Goal: Ask a question: Seek information or help from site administrators or community

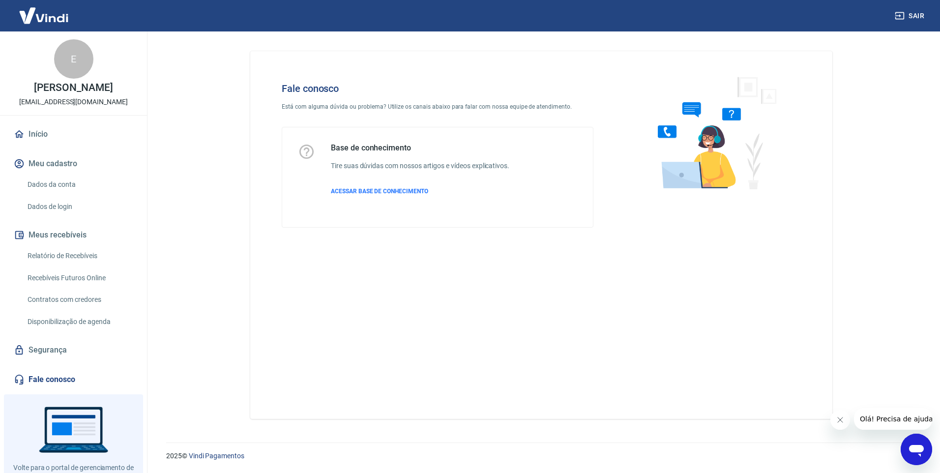
click at [917, 453] on icon "Abrir janela de mensagens" at bounding box center [916, 451] width 15 height 12
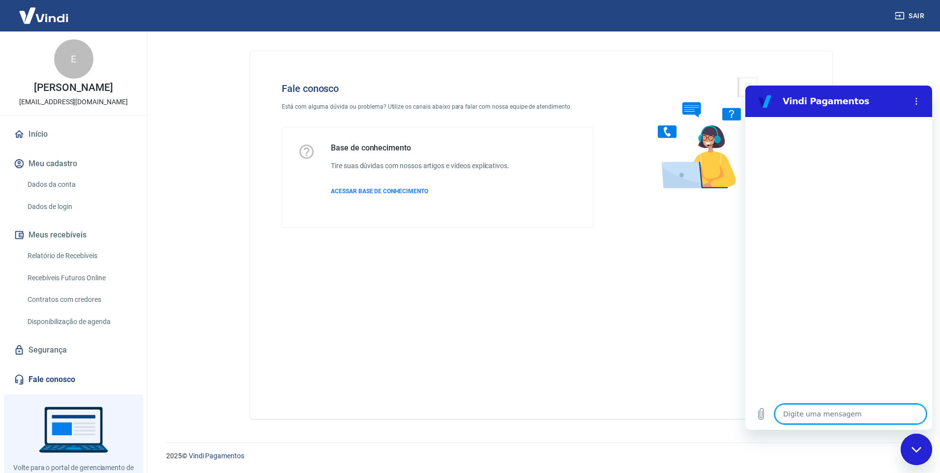
click at [814, 416] on textarea at bounding box center [850, 414] width 151 height 20
type textarea "f"
type textarea "x"
type textarea "fa"
type textarea "x"
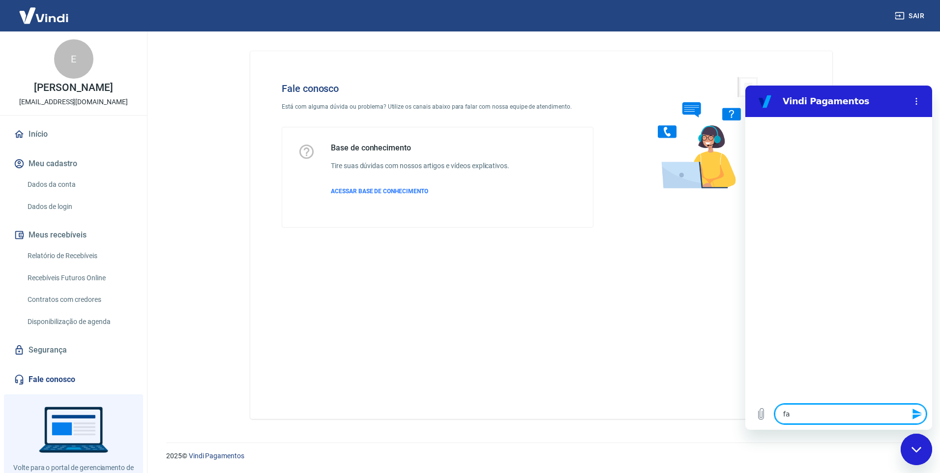
type textarea "fal"
type textarea "x"
type textarea "fala"
type textarea "x"
type textarea "falar"
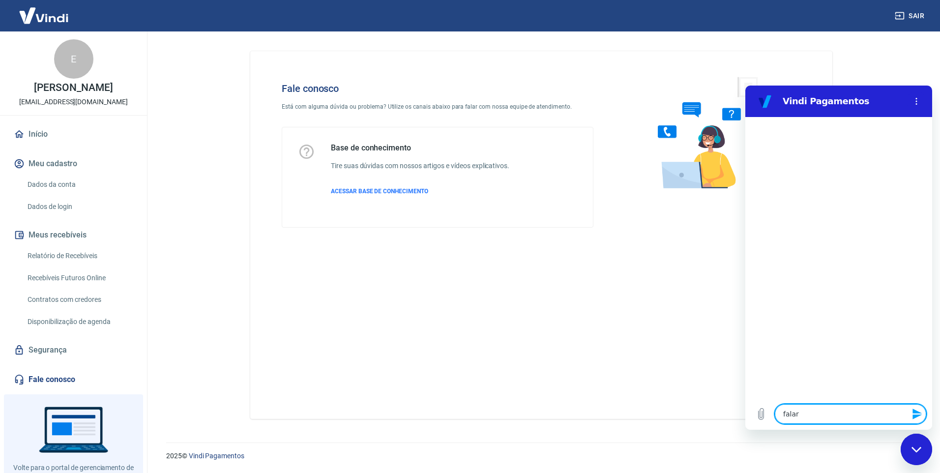
type textarea "x"
type textarea "falar"
type textarea "x"
type textarea "falar co"
type textarea "x"
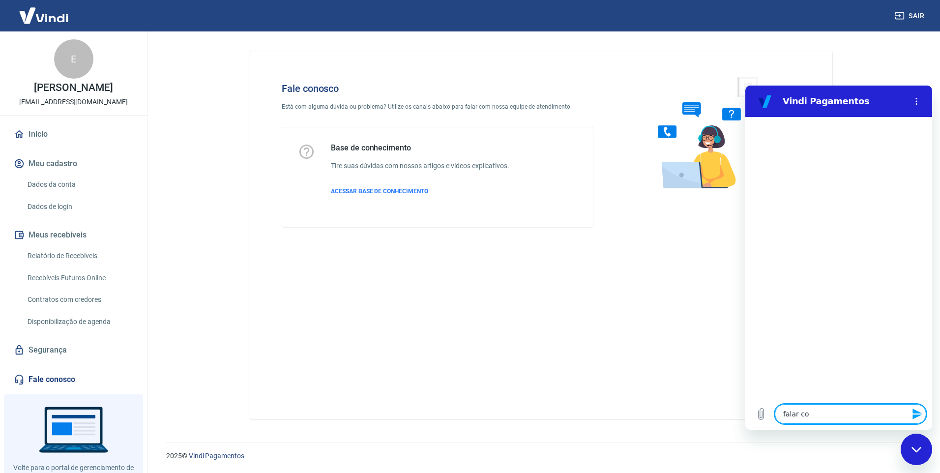
type textarea "falar co"
type textarea "x"
type textarea "falar co"
type textarea "x"
type textarea "falar com"
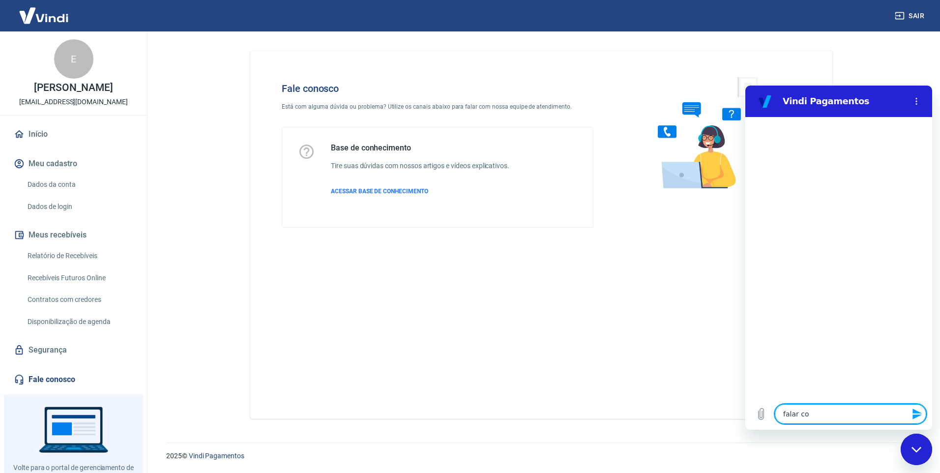
type textarea "x"
type textarea "falar com"
type textarea "x"
type textarea "falar com u"
type textarea "x"
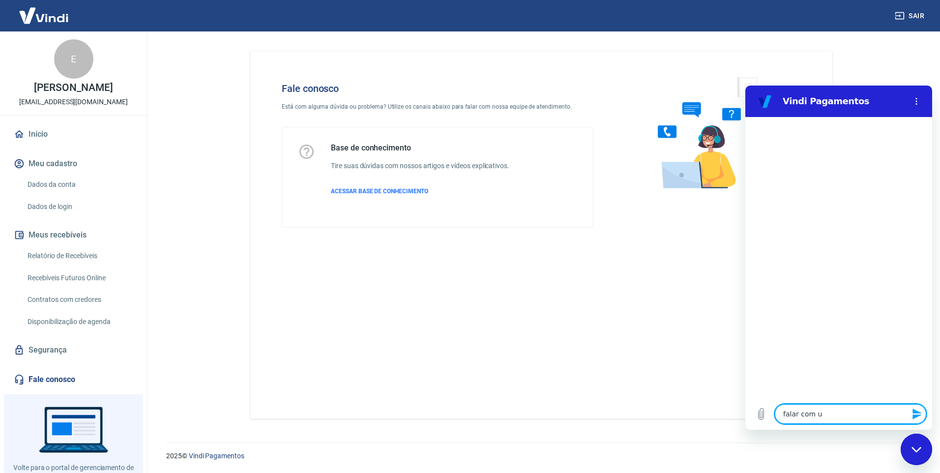
type textarea "falar com um"
type textarea "x"
type textarea "falar com um"
type textarea "x"
type textarea "falar com um a"
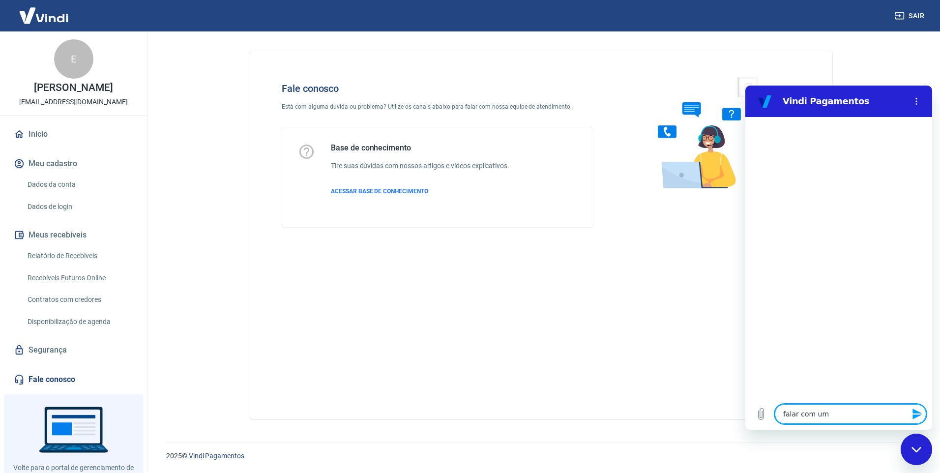
type textarea "x"
type textarea "falar com um at"
type textarea "x"
type textarea "falar com um ate"
type textarea "x"
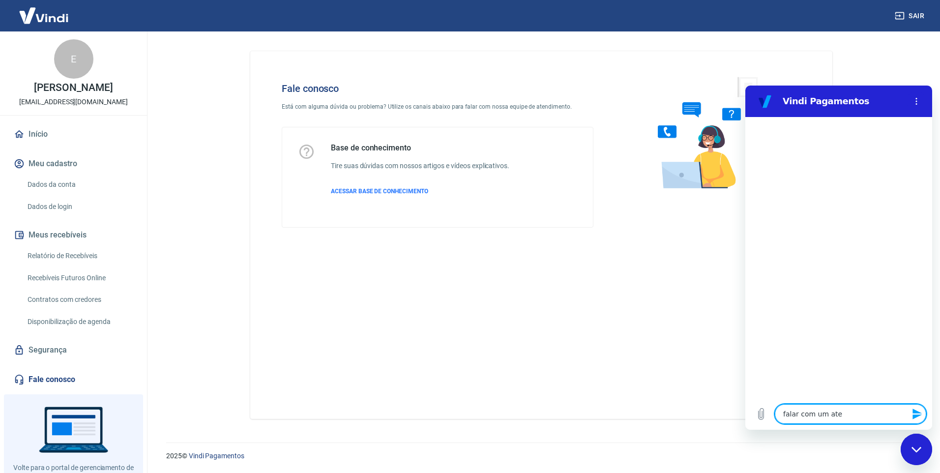
type textarea "falar com um aten"
type textarea "x"
type textarea "falar com um atend"
type textarea "x"
type textarea "falar com um atende"
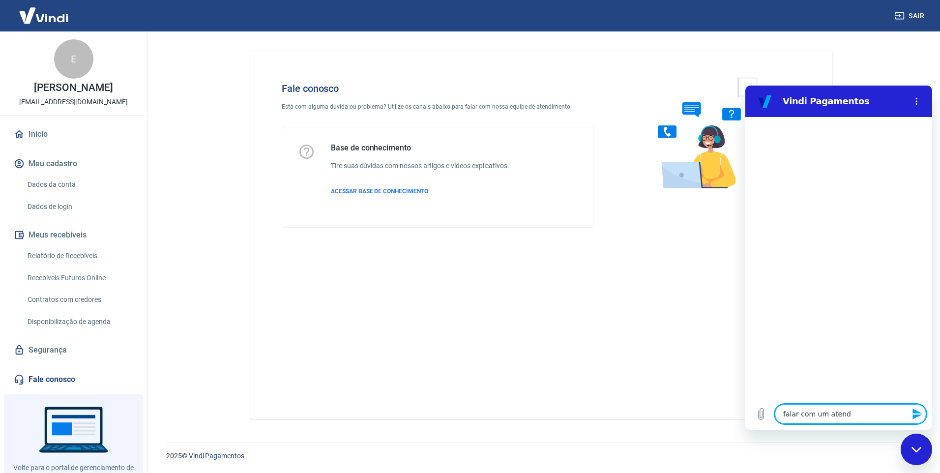
type textarea "x"
type textarea "falar com um atenden"
type textarea "x"
type textarea "falar com um atendent"
type textarea "x"
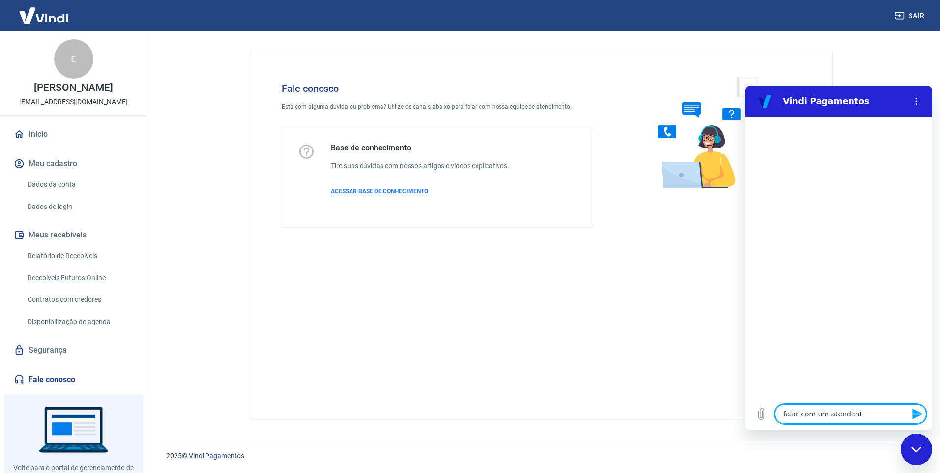
type textarea "falar com um atendente"
type textarea "x"
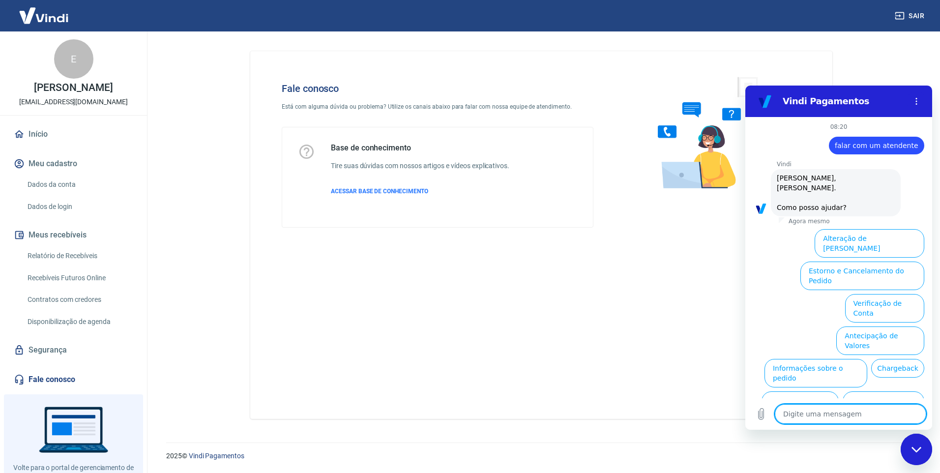
scroll to position [23, 0]
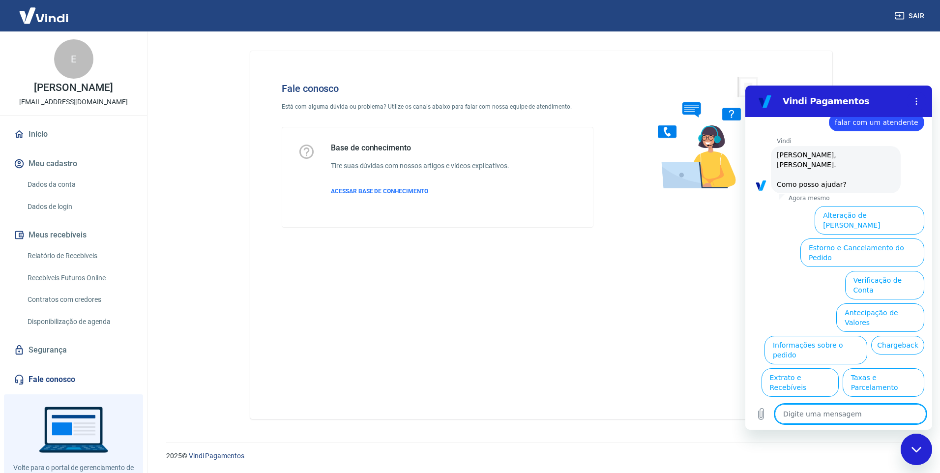
click at [803, 418] on textarea at bounding box center [850, 414] width 151 height 20
type textarea "f"
type textarea "x"
type textarea "fa"
type textarea "x"
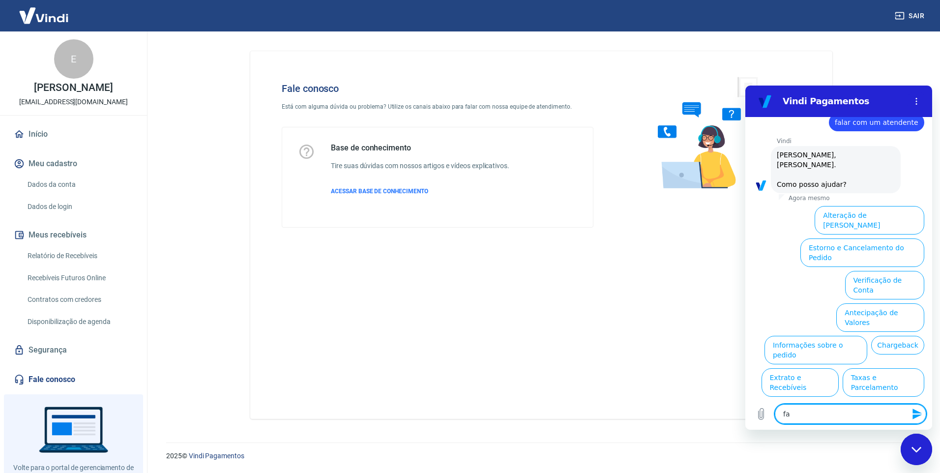
type textarea "fal"
type textarea "x"
type textarea "fala"
type textarea "x"
type textarea "falar"
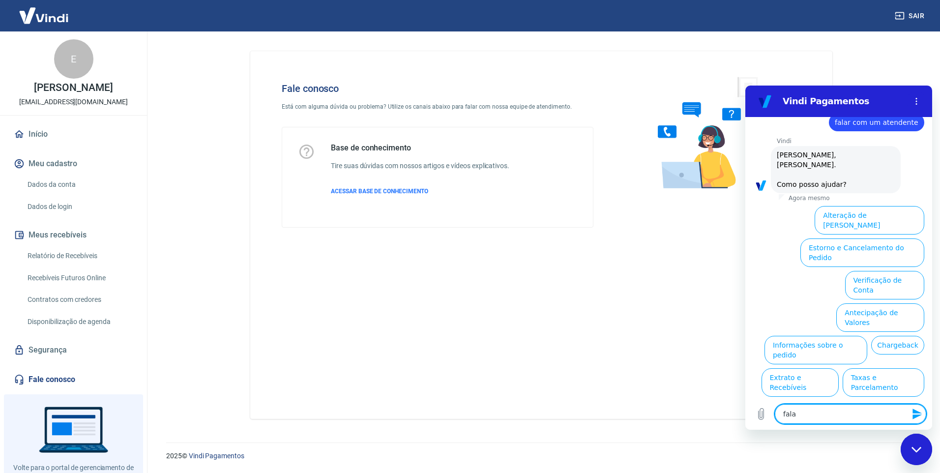
type textarea "x"
type textarea "falar"
type textarea "x"
type textarea "falar c"
type textarea "x"
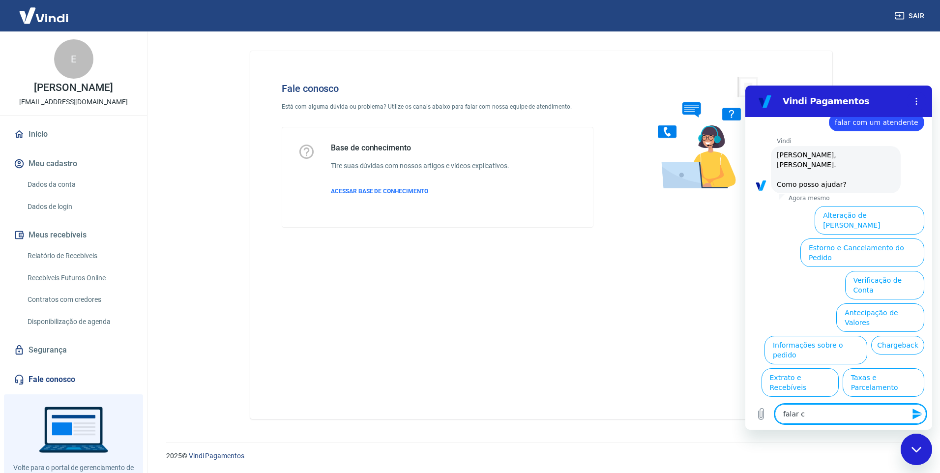
type textarea "falar co"
type textarea "x"
type textarea "falar com"
type textarea "x"
type textarea "falar com"
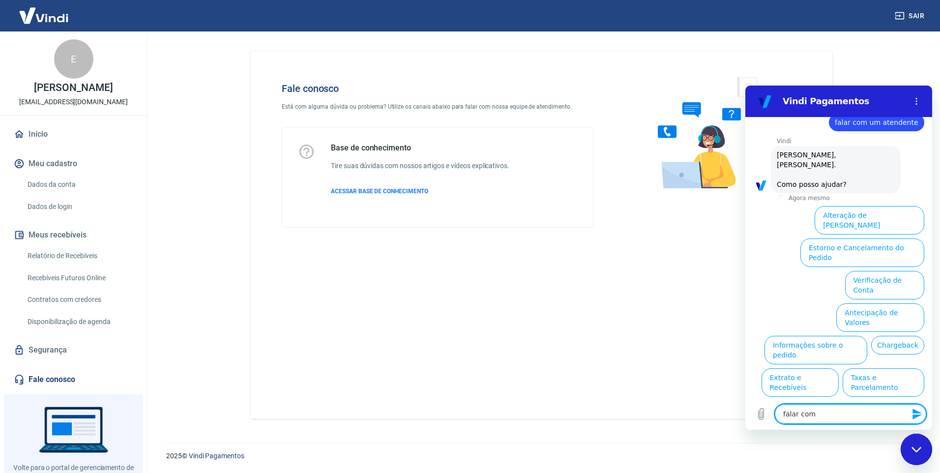
type textarea "x"
type textarea "falar com u"
type textarea "x"
type textarea "falar com um"
type textarea "x"
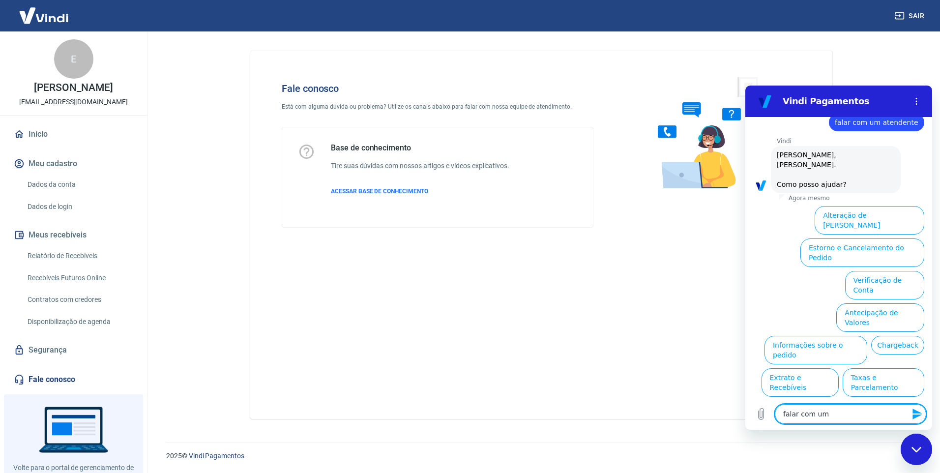
type textarea "falar com um"
type textarea "x"
type textarea "falar com um a"
type textarea "x"
type textarea "falar com um at"
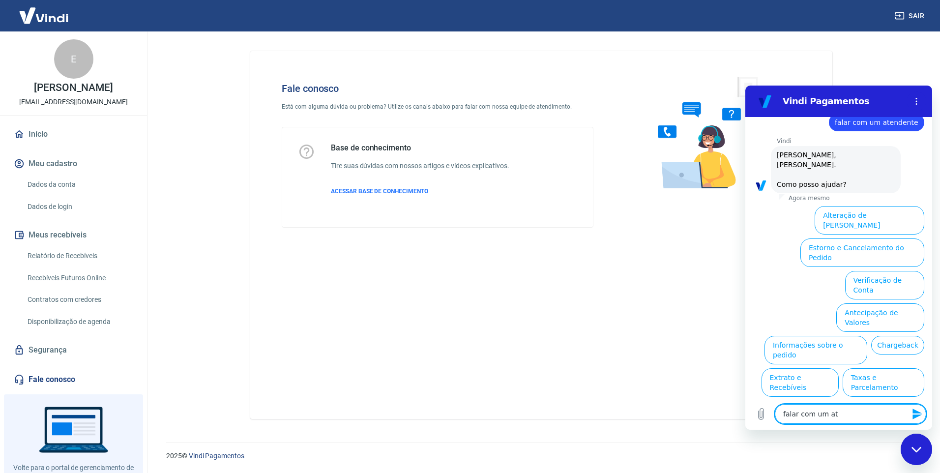
type textarea "x"
type textarea "falar com um ate"
type textarea "x"
type textarea "falar com um aten"
type textarea "x"
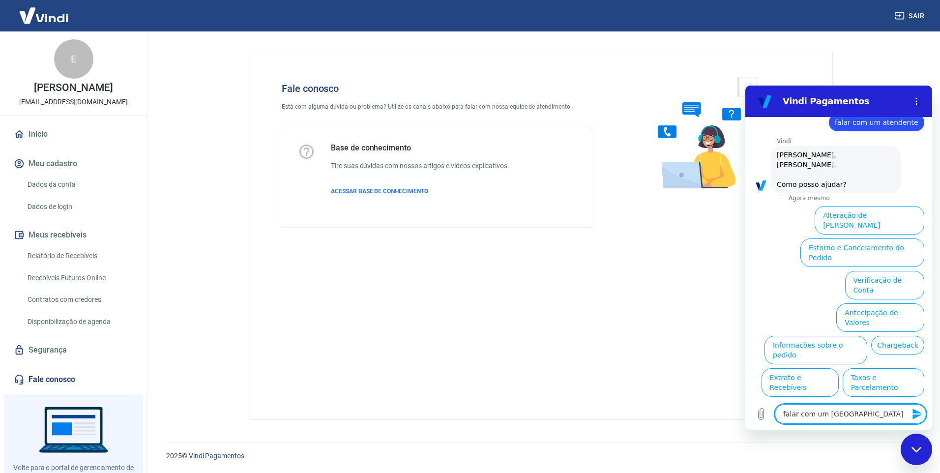
type textarea "falar com um atend"
type textarea "x"
type textarea "falar com um atende"
type textarea "x"
type textarea "falar com um atenden"
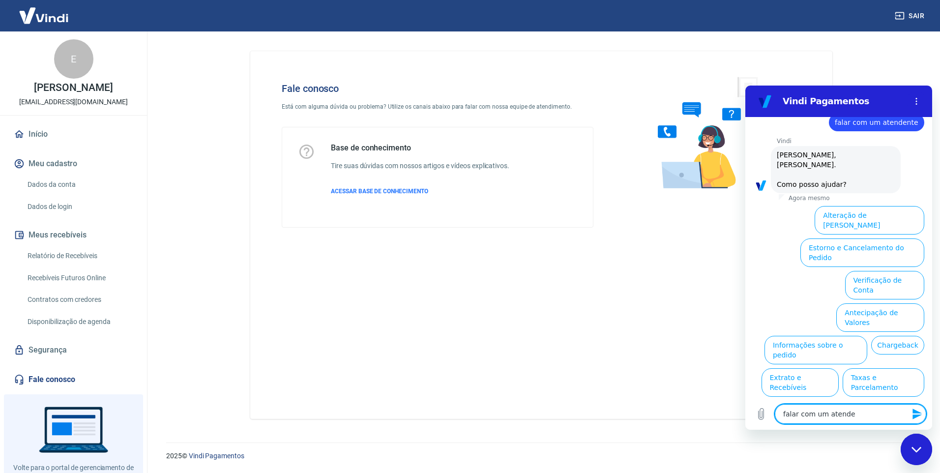
type textarea "x"
type textarea "falar com um atendent"
type textarea "x"
type textarea "falar com um atendente"
type textarea "x"
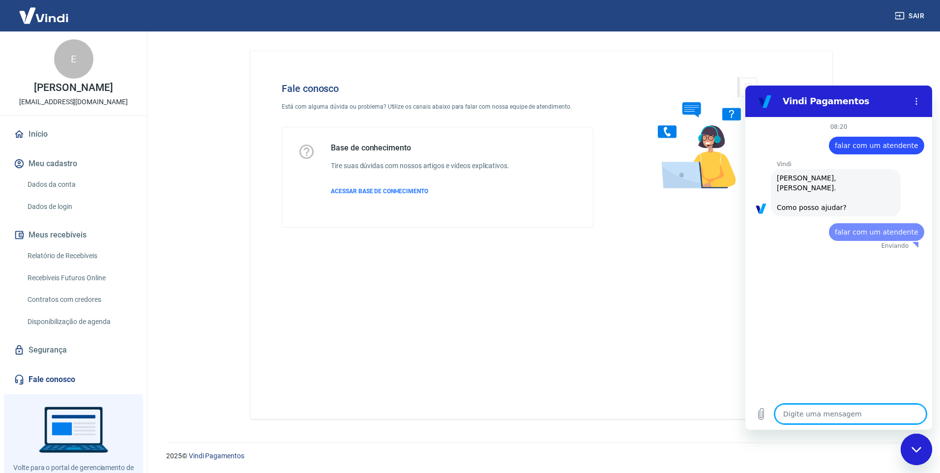
scroll to position [0, 0]
type textarea "x"
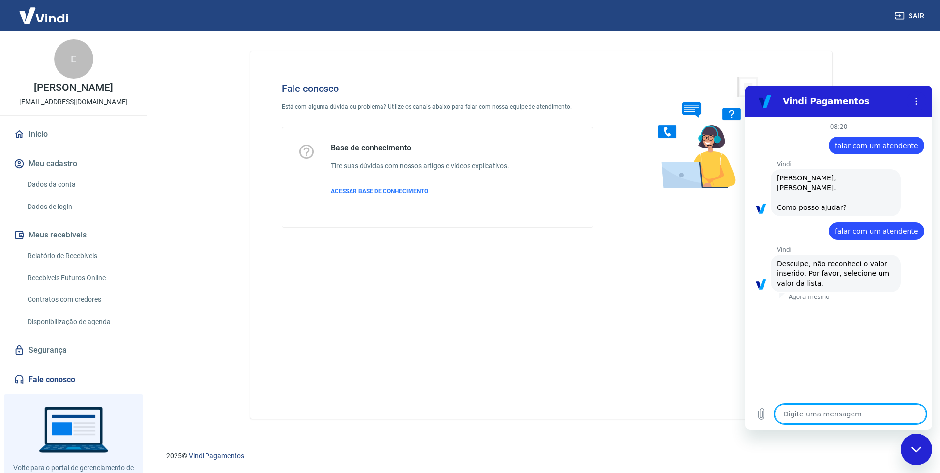
click at [818, 275] on div "Vindi diz: Desculpe, não reconheci o valor inserido. Por favor, selecione um va…" at bounding box center [836, 273] width 130 height 37
click at [808, 339] on div "08:20 diz: falar com um atendente Enviado · Agora mesmo Vindi Vindi diz: Olá, E…" at bounding box center [839, 257] width 187 height 281
drag, startPoint x: 808, startPoint y: 339, endPoint x: 800, endPoint y: 405, distance: 66.8
click at [800, 405] on textarea at bounding box center [850, 414] width 151 height 20
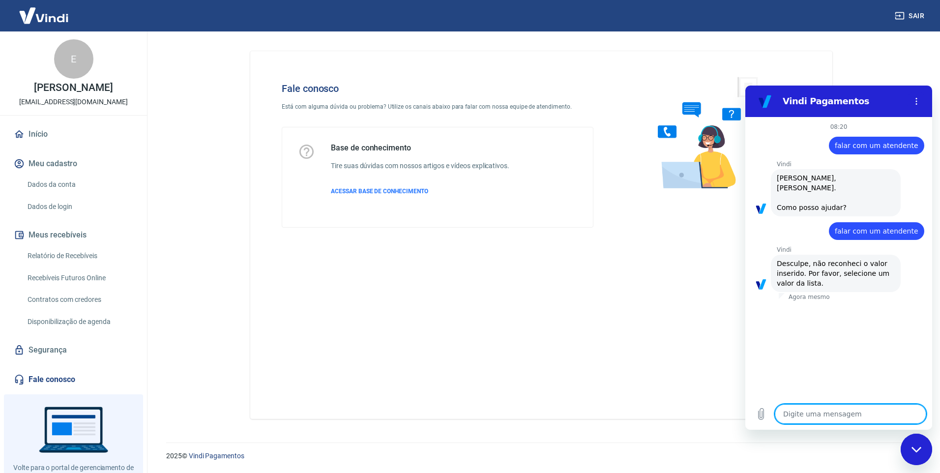
type textarea "o"
type textarea "x"
type textarea "oi"
type textarea "x"
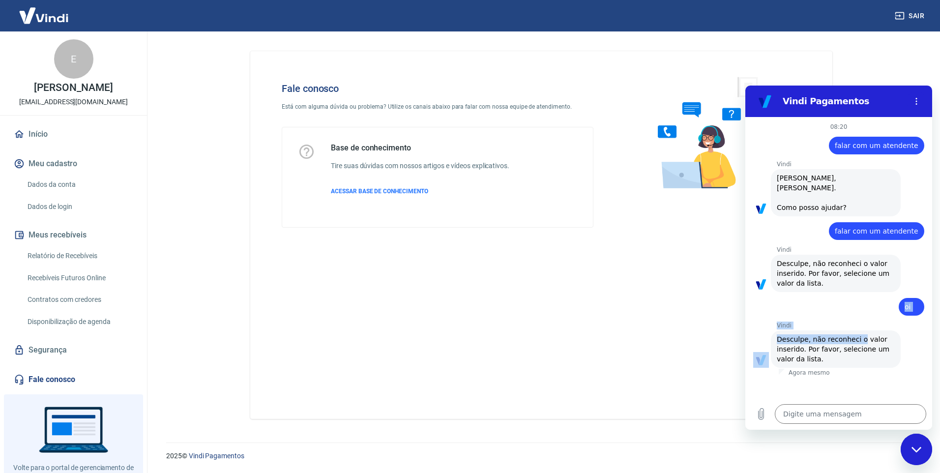
drag, startPoint x: 837, startPoint y: 300, endPoint x: 858, endPoint y: 328, distance: 35.2
click at [858, 328] on div "08:20 diz: falar com um atendente Enviado · Agora mesmo Vindi Vindi diz: Olá, E…" at bounding box center [839, 257] width 187 height 281
click at [912, 107] on button "Menu de opções" at bounding box center [917, 101] width 20 height 20
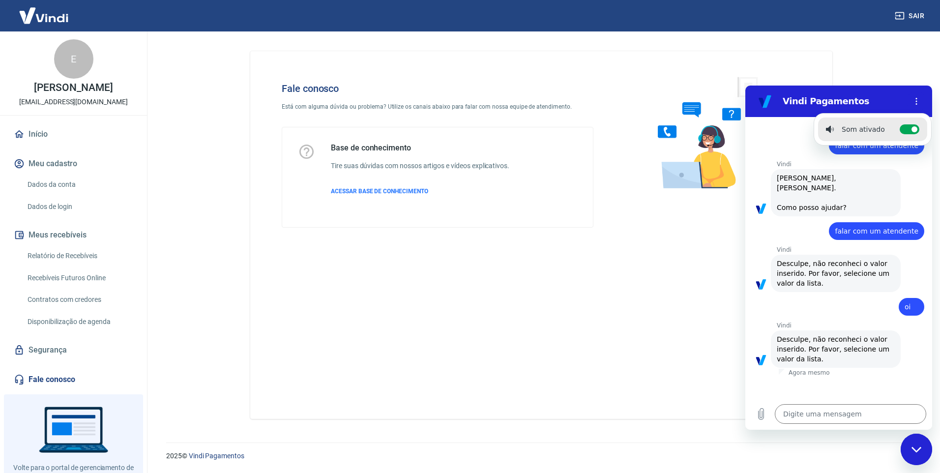
click at [850, 97] on h2 "Vindi Pagamentos" at bounding box center [843, 101] width 120 height 12
click at [912, 448] on icon "Fechar janela de mensagens" at bounding box center [917, 450] width 10 height 6
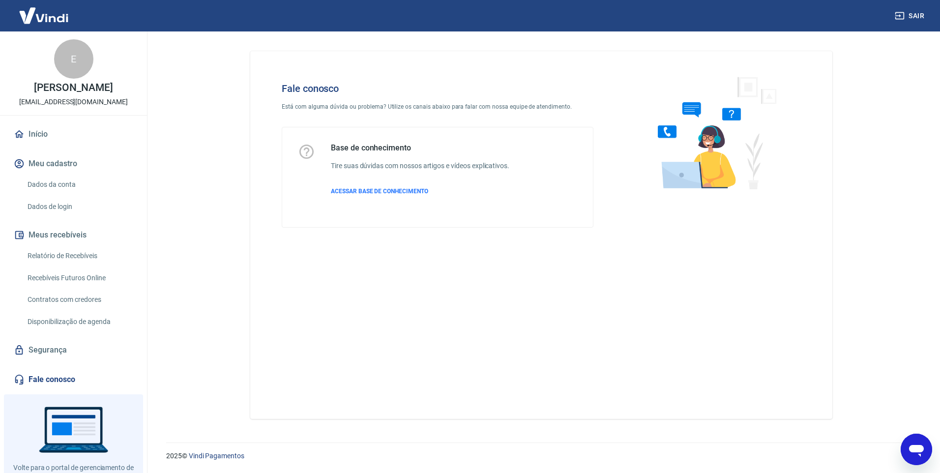
click at [918, 453] on icon "Abrir janela de mensagens" at bounding box center [917, 450] width 18 height 18
type textarea "x"
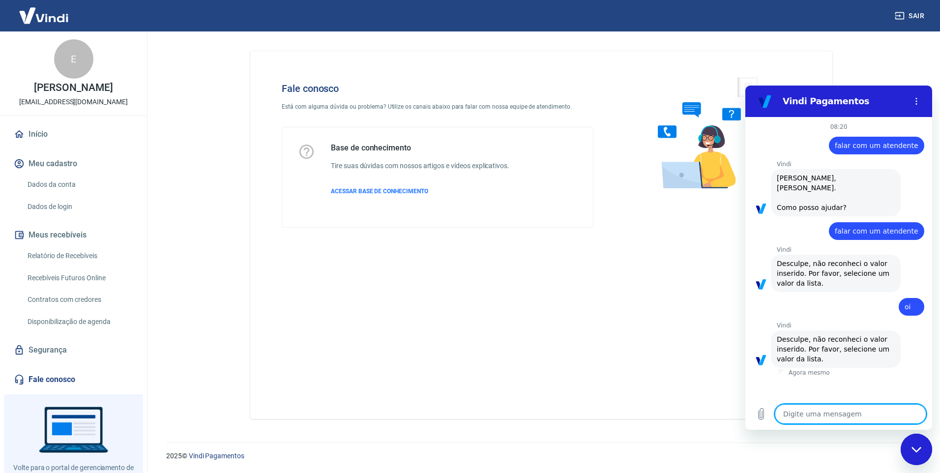
click at [825, 416] on textarea at bounding box center [850, 414] width 151 height 20
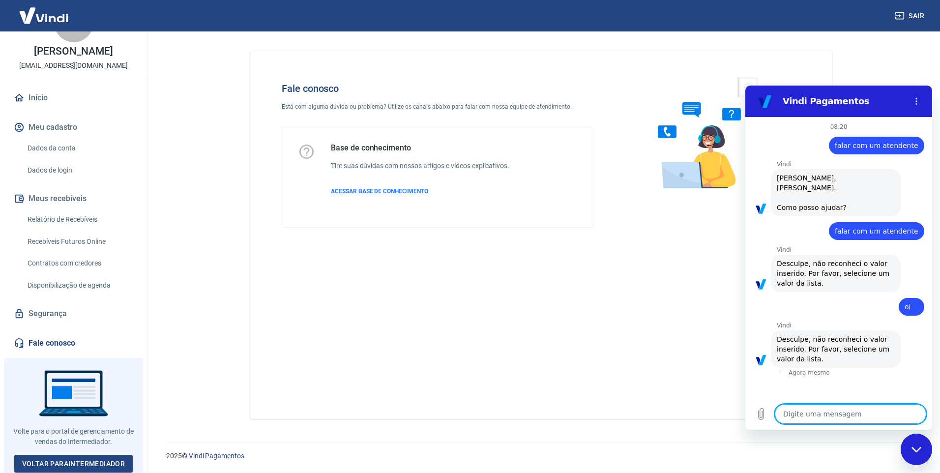
click at [791, 415] on textarea at bounding box center [850, 414] width 151 height 20
type textarea "a"
type textarea "x"
type textarea "at"
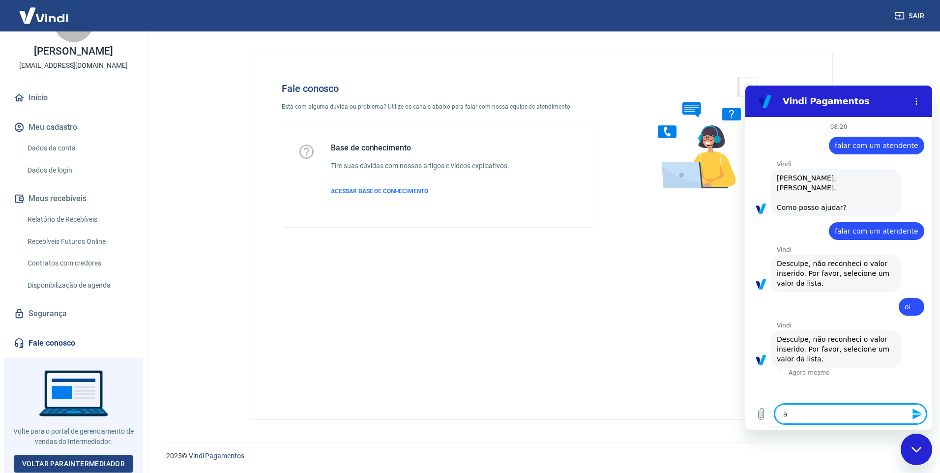
type textarea "x"
type textarea "ate"
type textarea "x"
type textarea "aten"
type textarea "x"
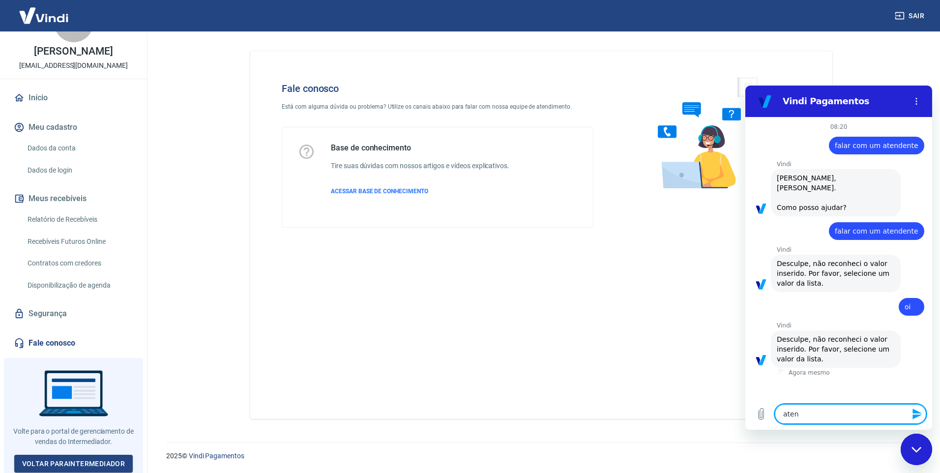
type textarea "atend"
type textarea "x"
type textarea "atende"
type textarea "x"
type textarea "atenden"
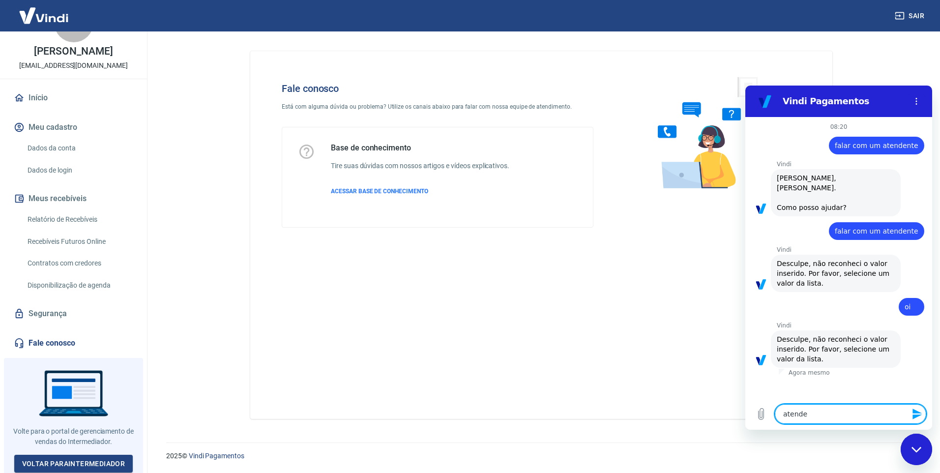
type textarea "x"
type textarea "atendent"
type textarea "x"
type textarea "atendente"
type textarea "x"
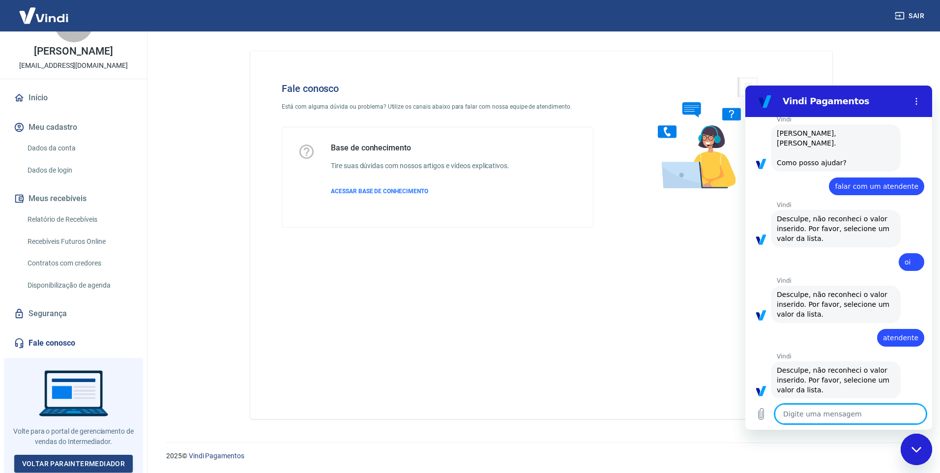
scroll to position [47, 0]
click at [921, 96] on button "Menu de opções" at bounding box center [917, 101] width 20 height 20
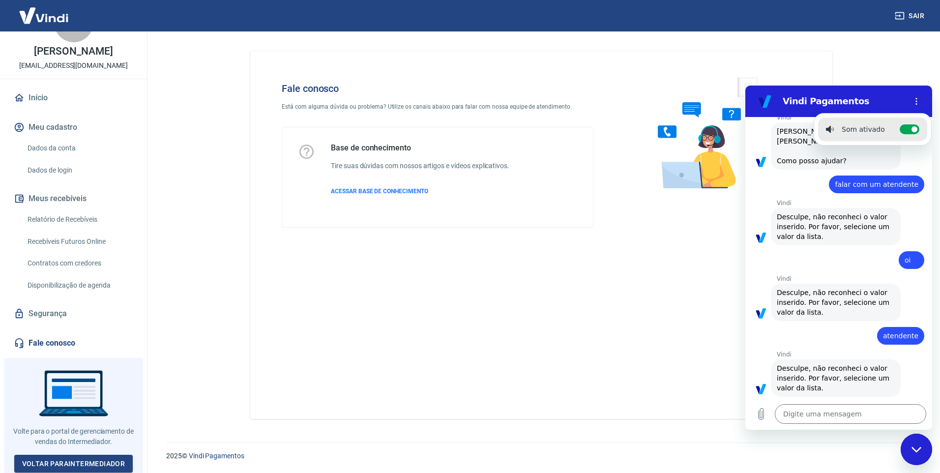
click at [825, 88] on section "Vindi Pagamentos Som ativado Alternar notificações sonoras" at bounding box center [839, 101] width 187 height 31
click at [817, 96] on h2 "Vindi Pagamentos" at bounding box center [843, 101] width 120 height 12
click at [655, 407] on div "Fale conosco Está com alguma dúvida ou problema? Utilize os canais abaixo para …" at bounding box center [541, 235] width 582 height 368
click at [928, 447] on div "Fechar janela de mensagens" at bounding box center [917, 450] width 30 height 30
type textarea "x"
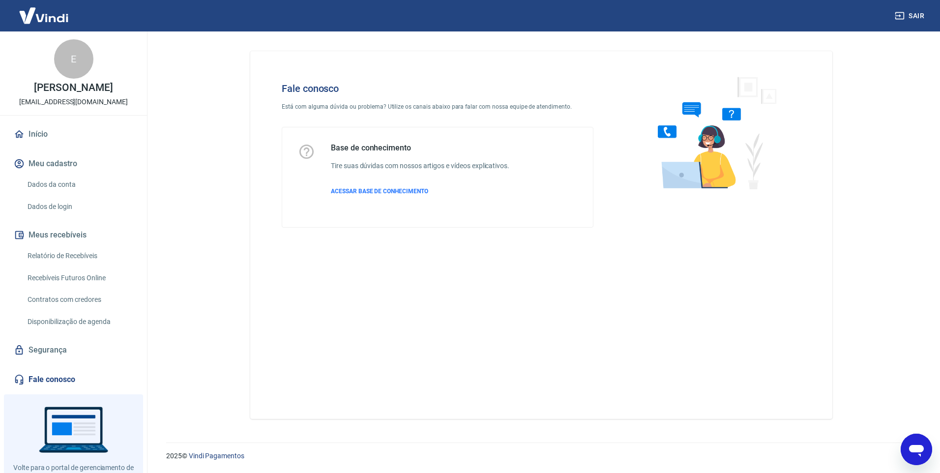
click at [909, 441] on icon "Abrir janela de mensagens" at bounding box center [917, 450] width 18 height 18
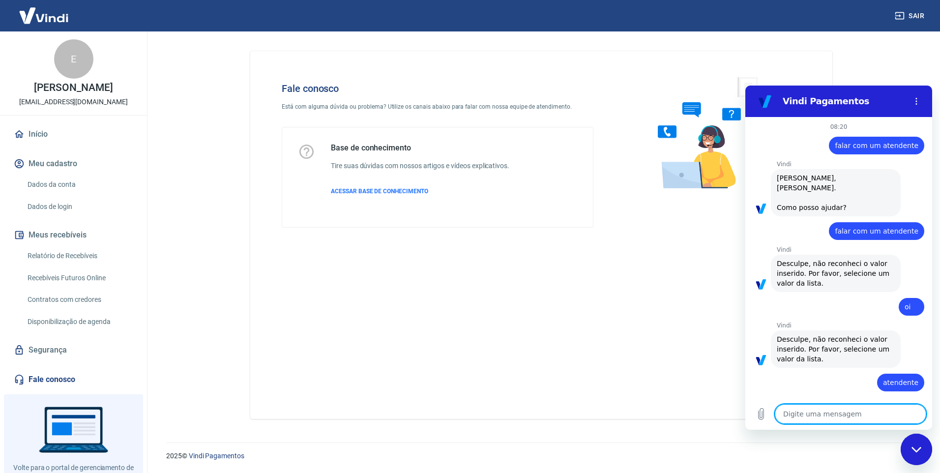
scroll to position [47, 0]
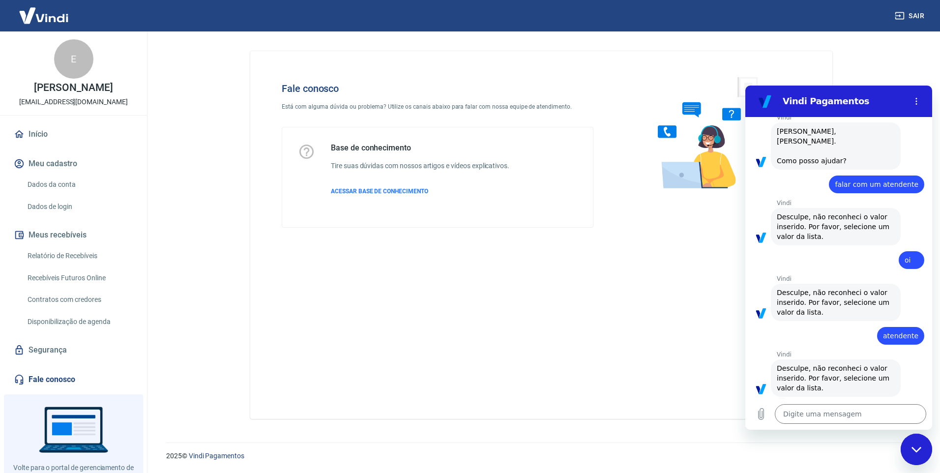
click at [637, 427] on div "Fale conosco Está com alguma dúvida ou problema? Utilize os canais abaixo para …" at bounding box center [542, 230] width 606 height 399
drag, startPoint x: 917, startPoint y: 16, endPoint x: 124, endPoint y: 426, distance: 892.3
click at [126, 426] on div "Sair E Eliane Moreira Franco financeiro@zangamotos.com.br Início Meu cadastro D…" at bounding box center [470, 236] width 940 height 473
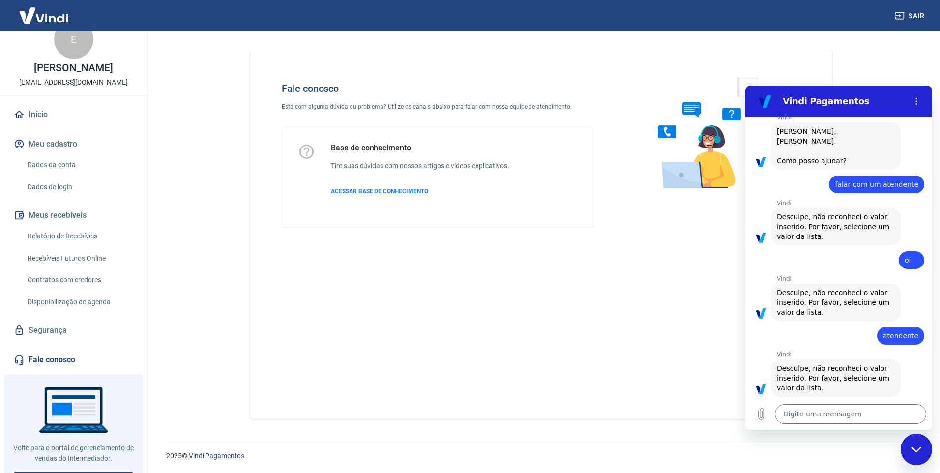
scroll to position [36, 0]
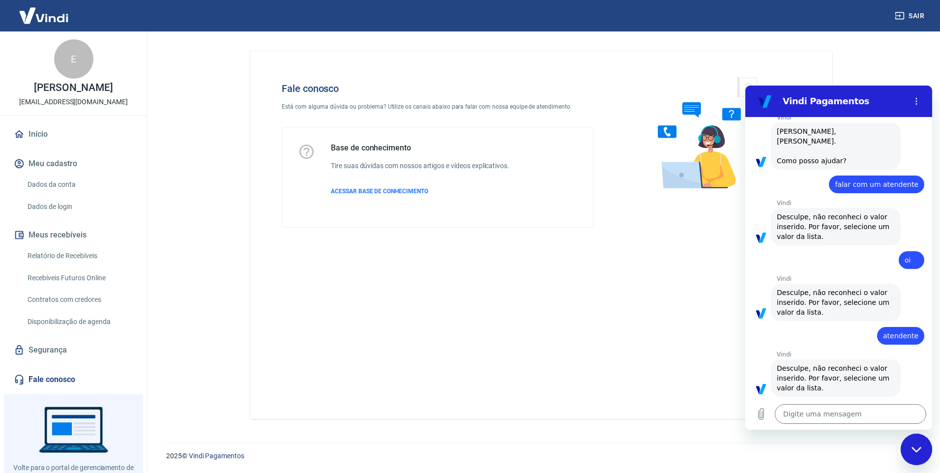
type textarea "x"
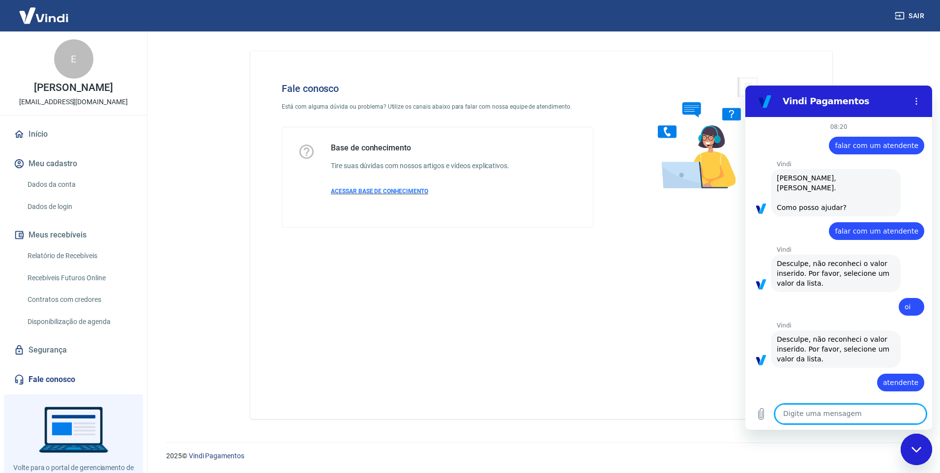
click at [379, 188] on span "ACESSAR BASE DE CONHECIMENTO" at bounding box center [379, 191] width 97 height 7
click at [922, 98] on button "Menu de opções" at bounding box center [917, 101] width 20 height 20
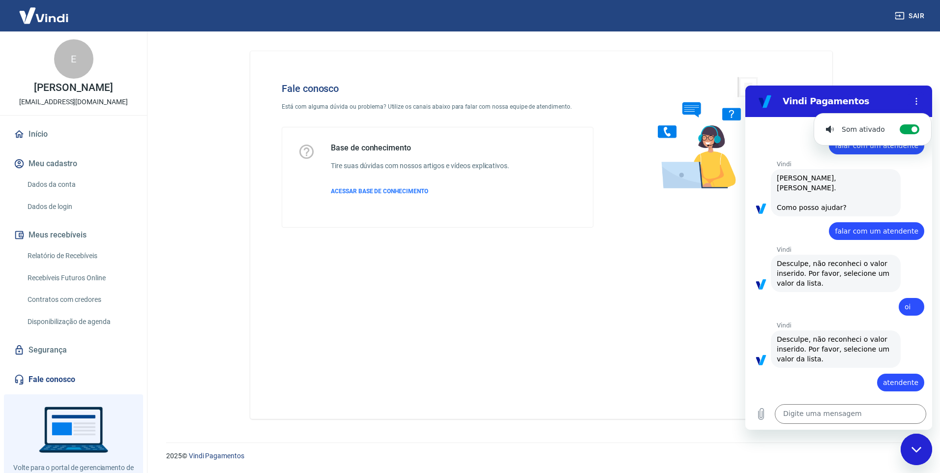
click at [798, 92] on div "Vindi Pagamentos" at bounding box center [827, 101] width 151 height 20
click at [798, 96] on h2 "Vindi Pagamentos" at bounding box center [843, 101] width 120 height 12
drag, startPoint x: 792, startPoint y: 98, endPoint x: 768, endPoint y: 101, distance: 24.3
click at [792, 99] on h2 "Vindi Pagamentos" at bounding box center [843, 101] width 120 height 12
click at [767, 101] on figure at bounding box center [765, 101] width 20 height 20
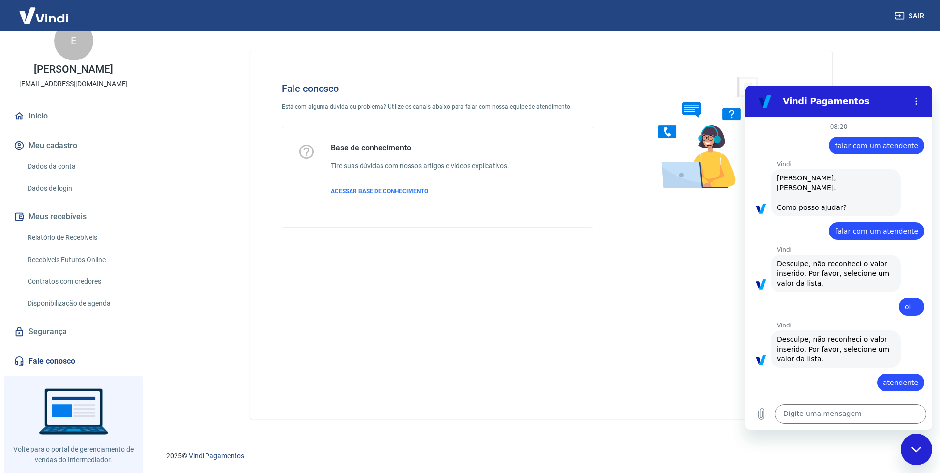
scroll to position [36, 0]
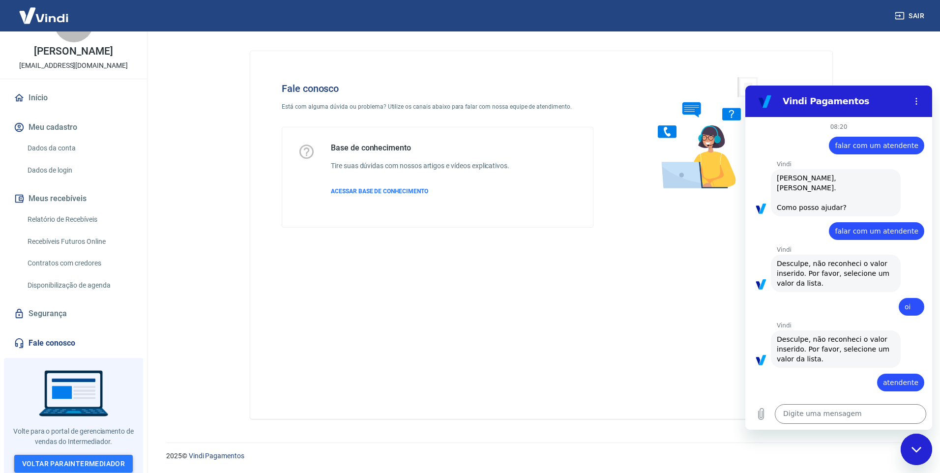
click at [104, 462] on link "Voltar para Intermediador" at bounding box center [73, 464] width 119 height 18
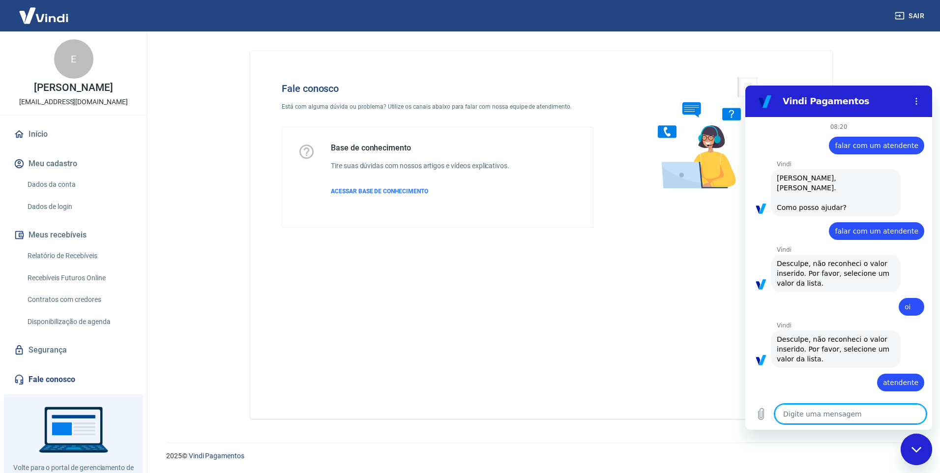
scroll to position [47, 0]
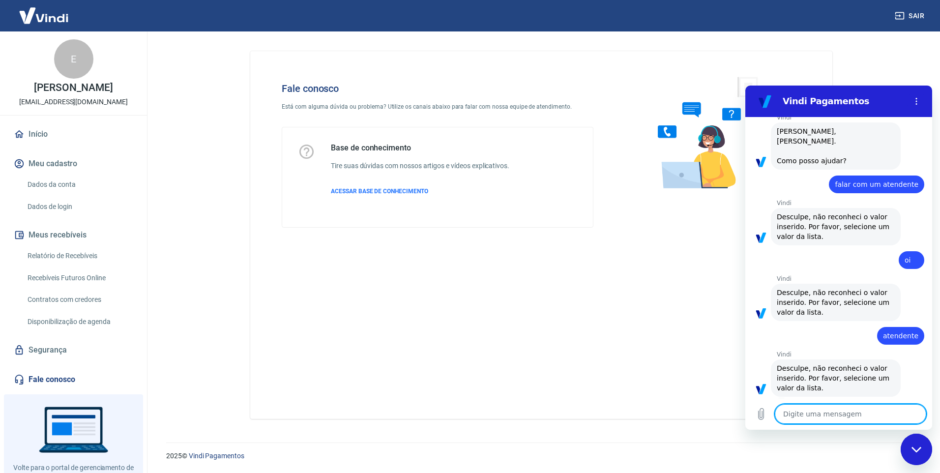
type textarea "O"
type textarea "x"
type textarea "OI"
type textarea "x"
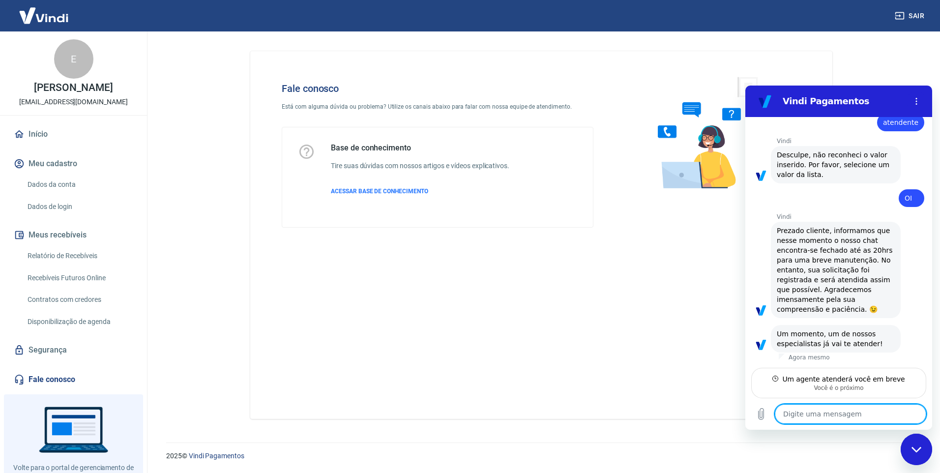
scroll to position [250, 0]
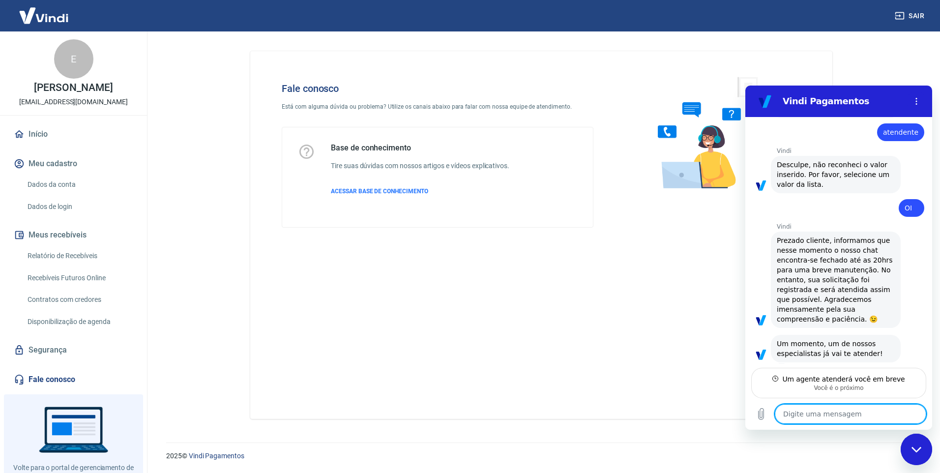
type textarea "x"
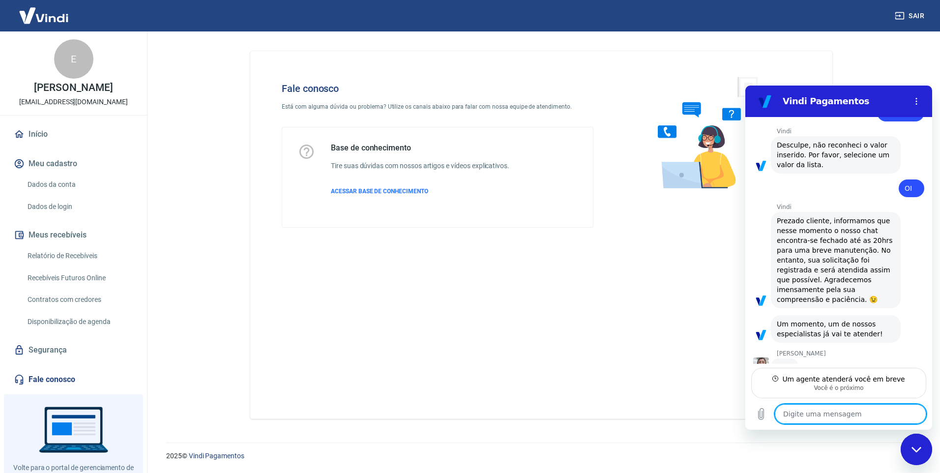
scroll to position [269, 0]
click at [797, 415] on textarea at bounding box center [850, 414] width 151 height 20
type textarea "B"
type textarea "x"
type textarea "Bp"
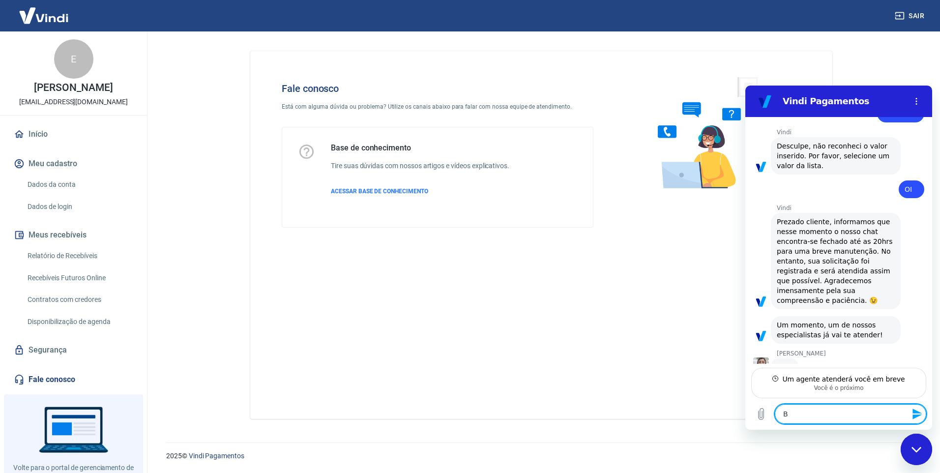
type textarea "x"
type textarea "Bp,"
type textarea "x"
type textarea "Bp,"
type textarea "x"
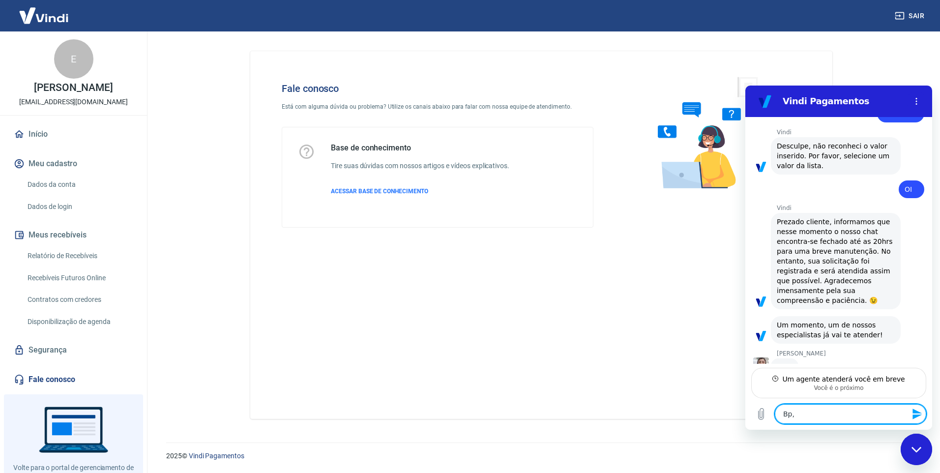
type textarea "Bp, f"
type textarea "x"
type textarea "Bp, fo"
type textarea "x"
type textarea "Bp, foa"
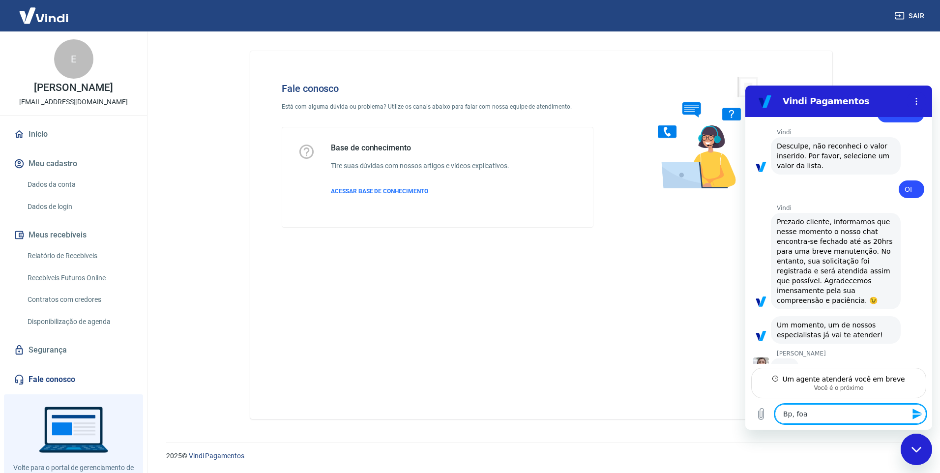
type textarea "x"
type textarea "Bp, foa"
type textarea "x"
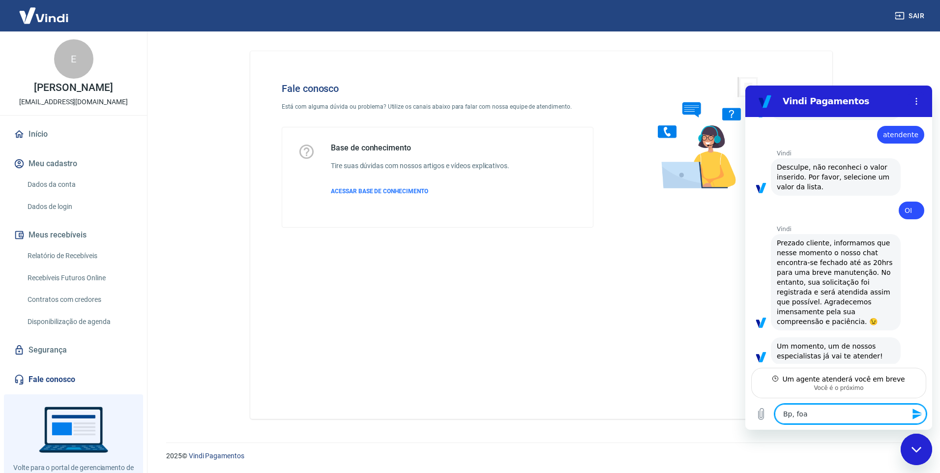
type textarea "Bp, foa"
type textarea "x"
type textarea "Bp, fo"
type textarea "x"
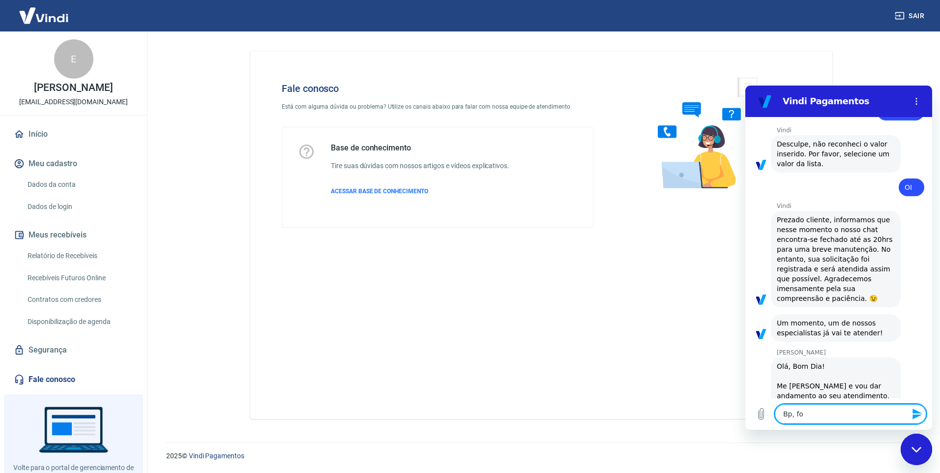
type textarea "Bp, f"
type textarea "x"
type textarea "Bp,"
type textarea "x"
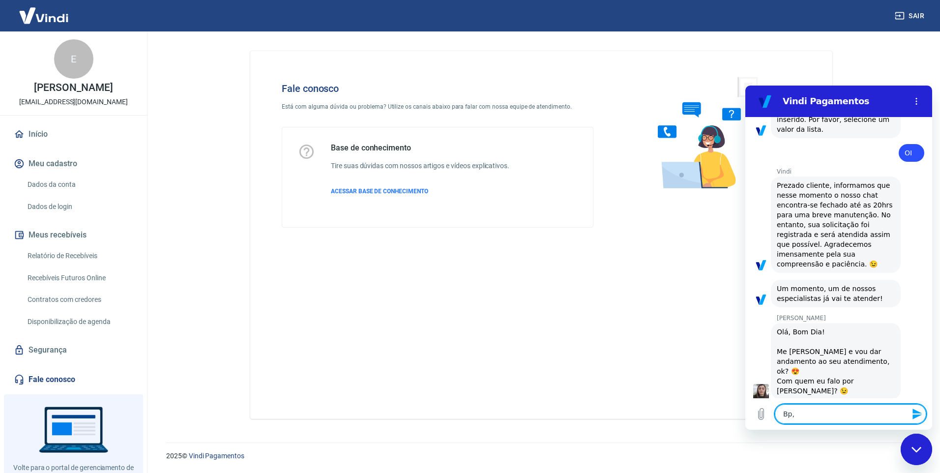
type textarea "Bp,"
type textarea "x"
type textarea "Bp"
type textarea "x"
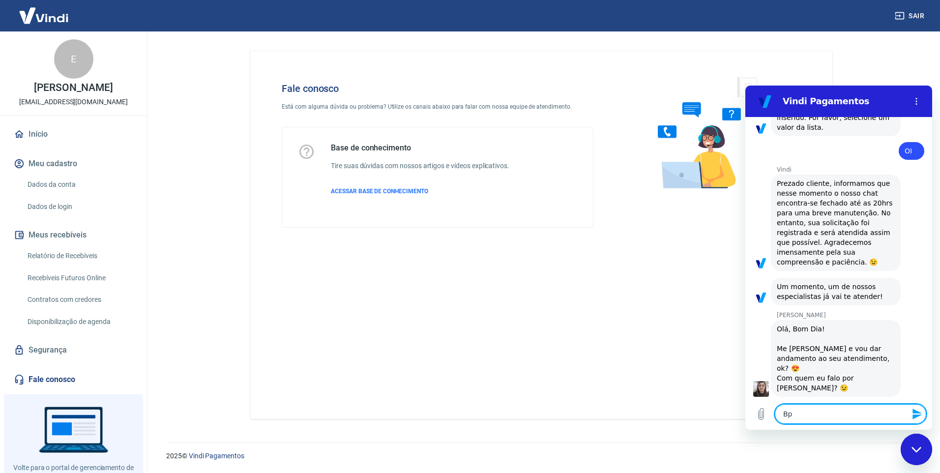
type textarea "B"
type textarea "x"
type textarea "Bo"
type textarea "x"
type textarea "Bom"
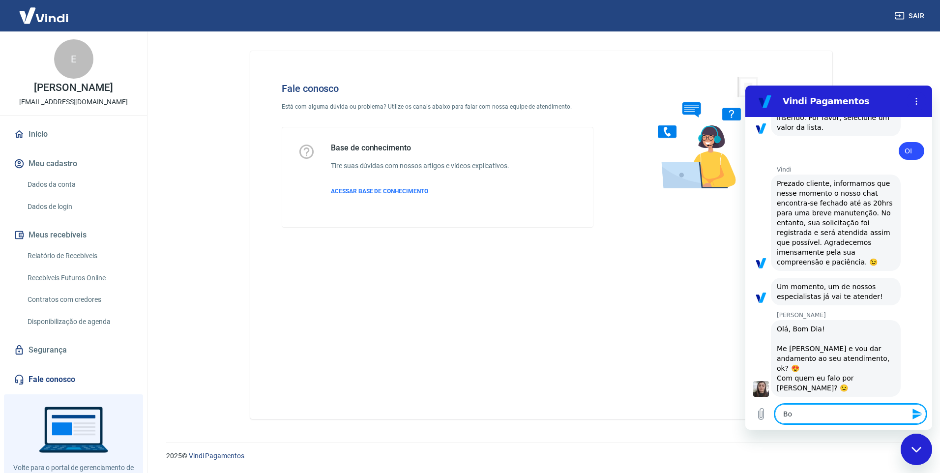
type textarea "x"
type textarea "Bom"
type textarea "x"
type textarea "Bom D"
type textarea "x"
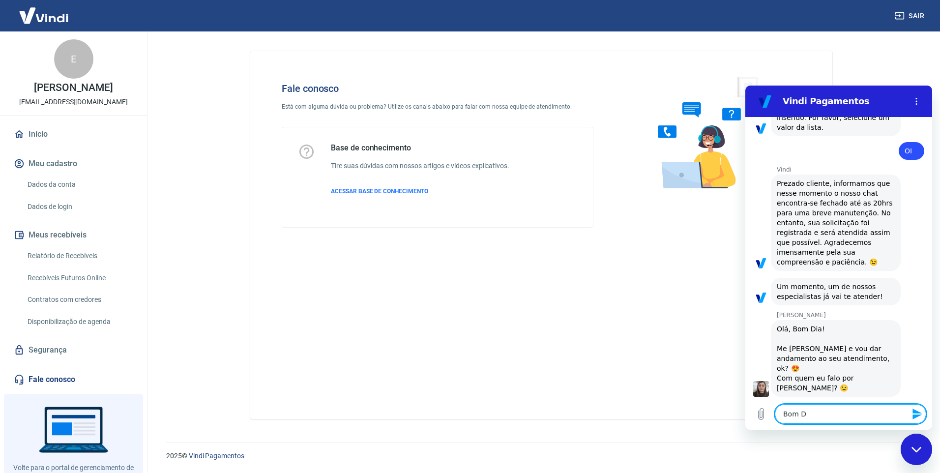
type textarea "Bom Di"
type textarea "x"
type textarea "Bom Dia"
type textarea "x"
type textarea "Bom Dia,"
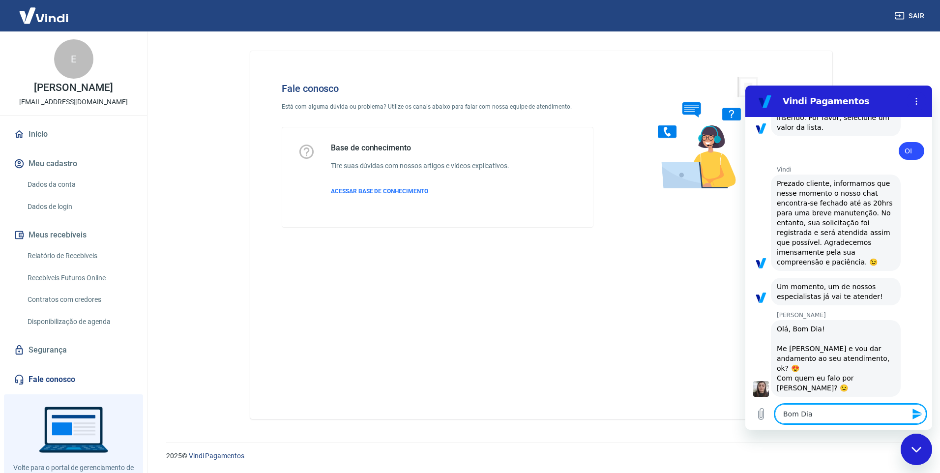
type textarea "x"
type textarea "Bom Dia,"
type textarea "x"
type textarea "Bom Dia, t"
type textarea "x"
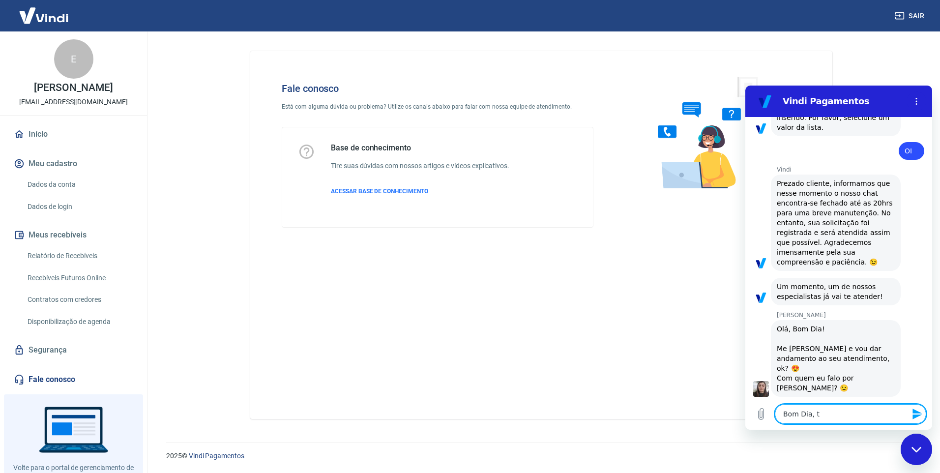
type textarea "Bom Dia, tu"
type textarea "x"
type textarea "Bom Dia, tud"
type textarea "x"
type textarea "Bom Dia, tudo"
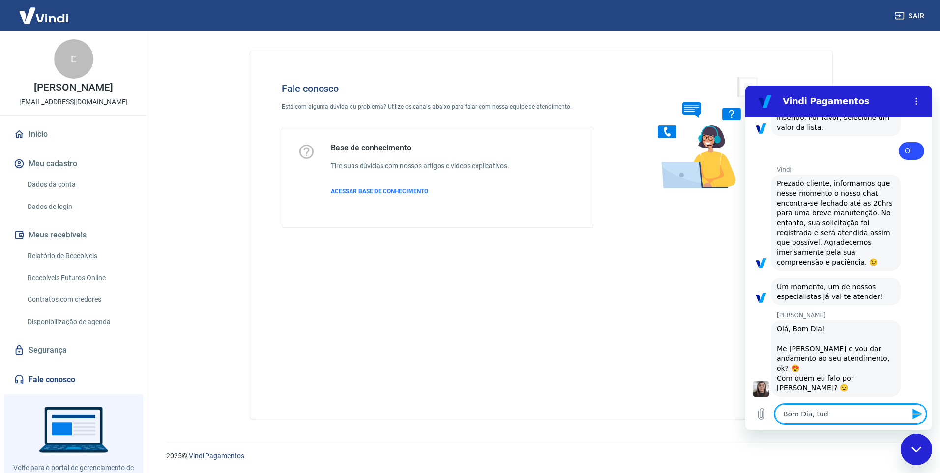
type textarea "x"
type textarea "Bom Dia, tudo"
type textarea "x"
type textarea "Bom Dia, tudo b"
type textarea "x"
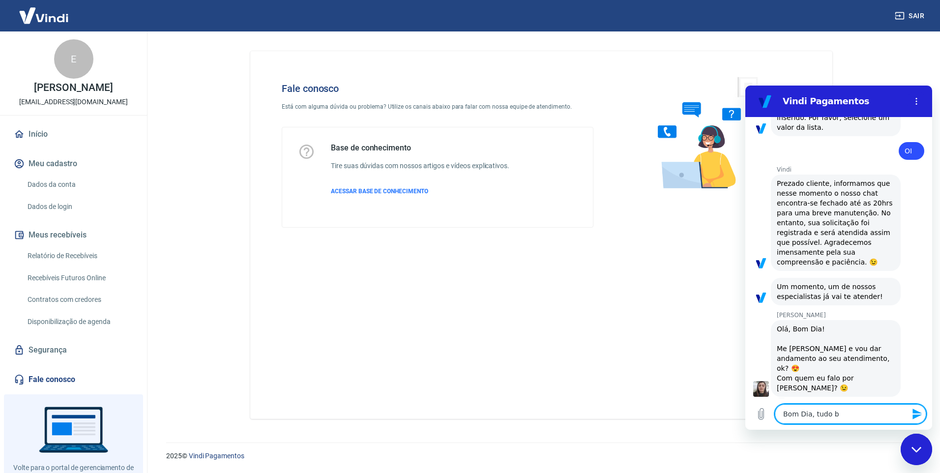
type textarea "Bom Dia, tudo be"
type textarea "x"
type textarea "Bom Dia, tudo bem"
type textarea "x"
type textarea "Bom Dia, tudo bem?"
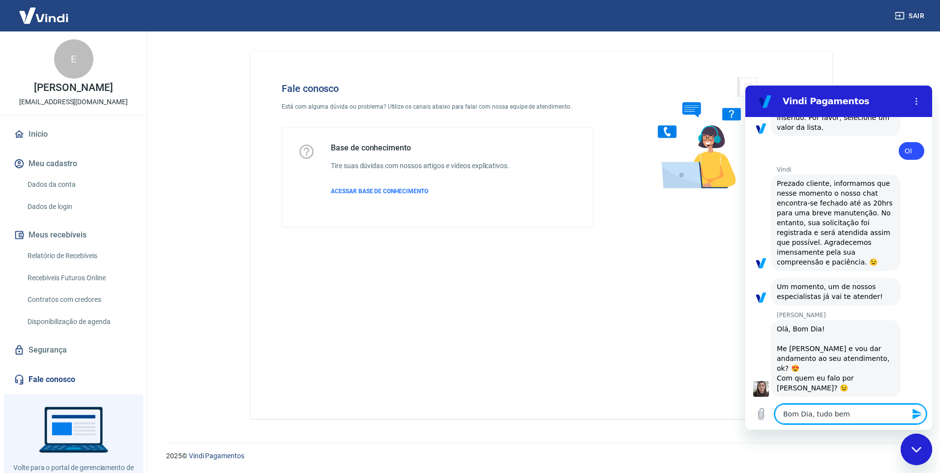
type textarea "x"
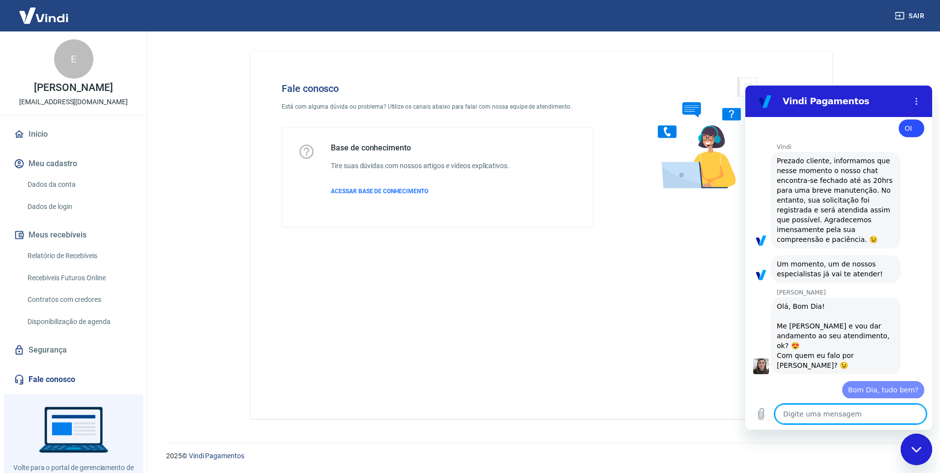
type textarea "x"
type textarea "lç"
type textarea "x"
type textarea "l"
type textarea "x"
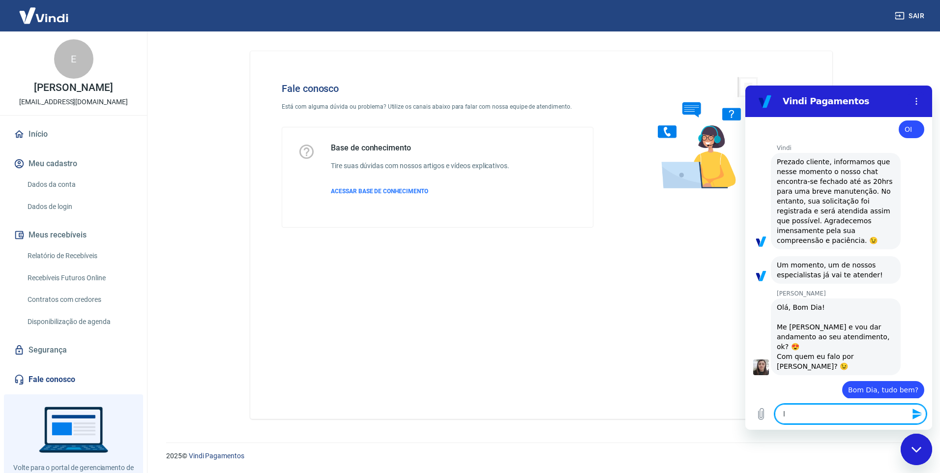
scroll to position [331, 0]
type textarea "x"
type textarea "E"
type textarea "x"
type textarea "El"
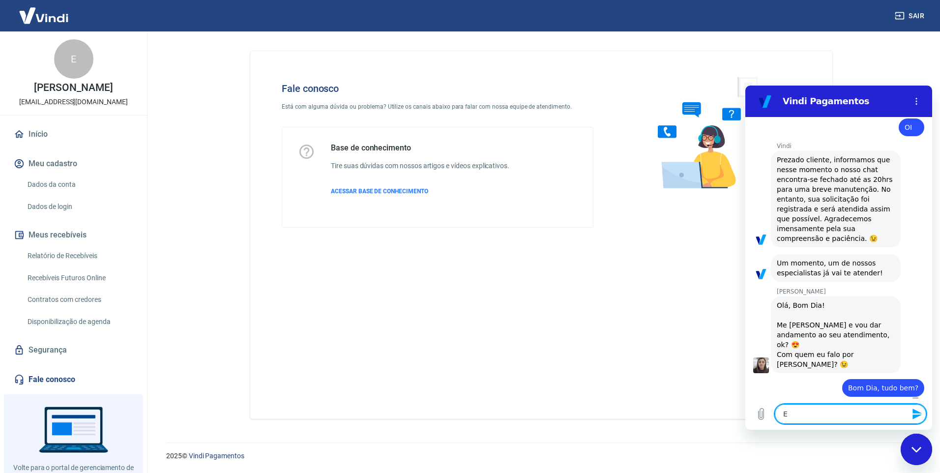
type textarea "x"
type textarea "Ela"
type textarea "x"
type textarea "Elai"
type textarea "x"
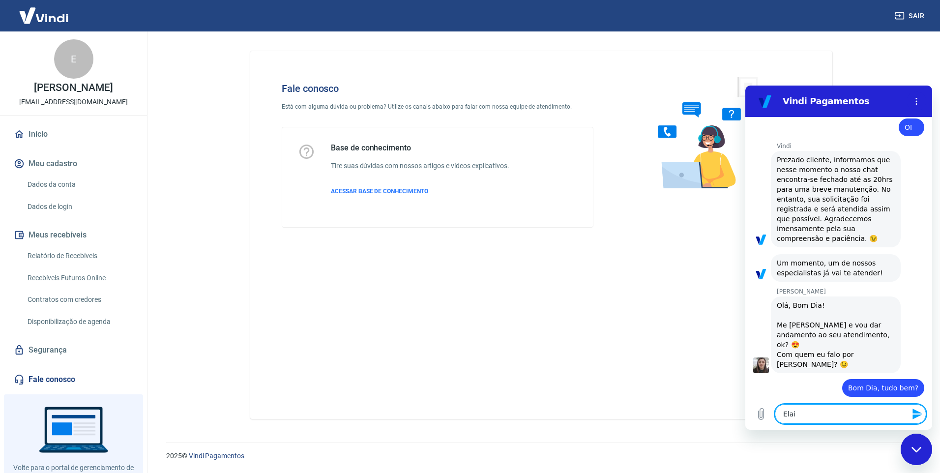
type textarea "Elain"
type textarea "x"
type textarea "[PERSON_NAME]"
type textarea "x"
type textarea "[PERSON_NAME]"
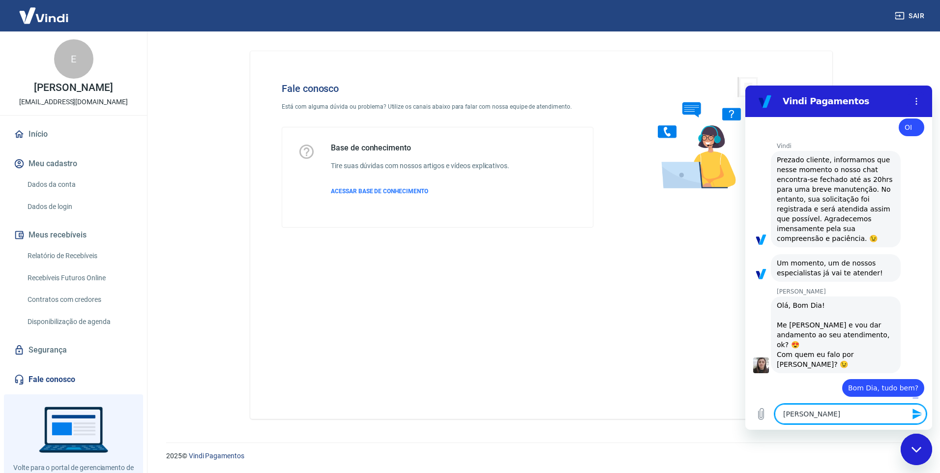
type textarea "x"
type textarea "[PERSON_NAME]"
type textarea "x"
type textarea "Elain"
type textarea "x"
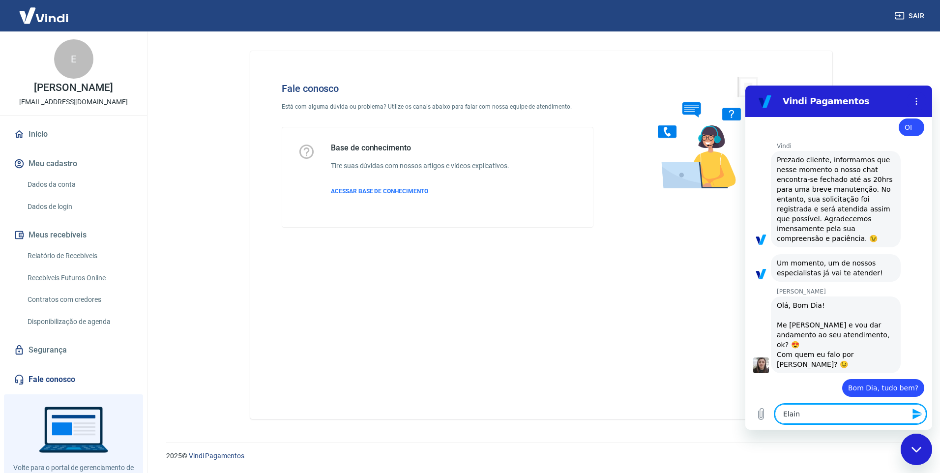
type textarea "Elai"
type textarea "x"
type textarea "Ela"
type textarea "x"
type textarea "El"
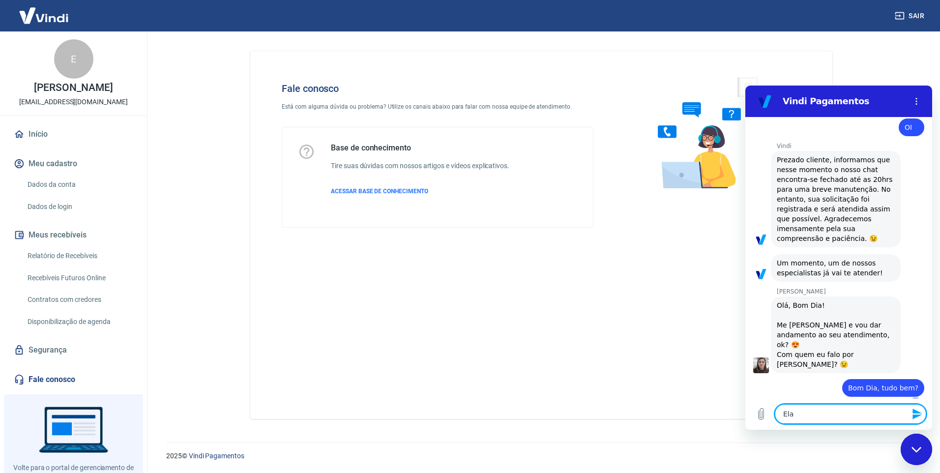
type textarea "x"
type textarea "Eli"
type textarea "x"
type textarea "[PERSON_NAME]"
type textarea "x"
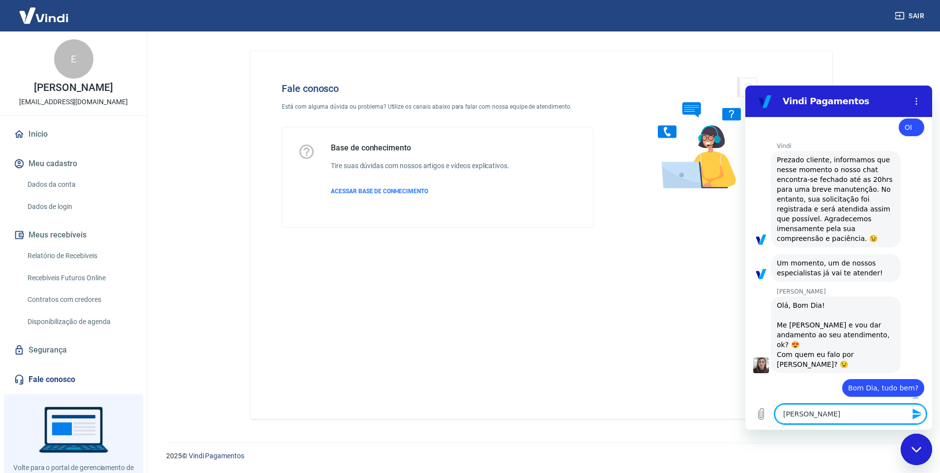
type textarea "Elian"
type textarea "x"
type textarea "[PERSON_NAME]"
type textarea "x"
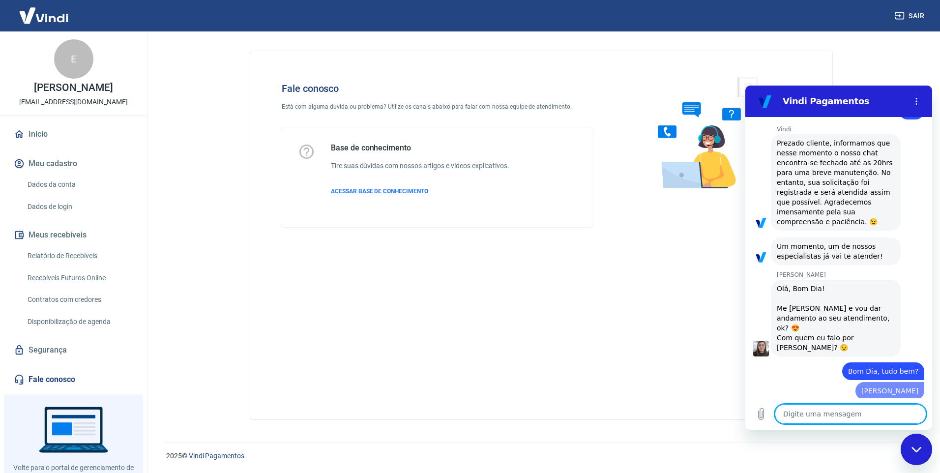
type textarea "x"
type textarea "G"
type textarea "x"
type textarea "Go"
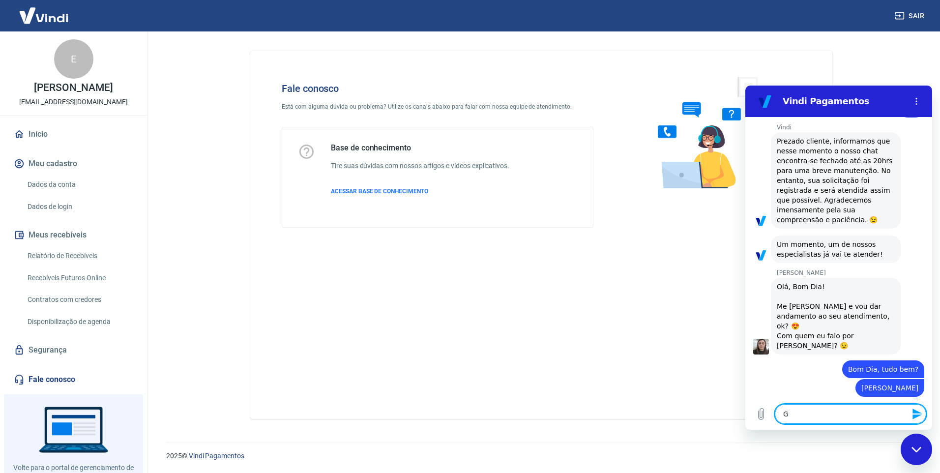
type textarea "x"
type textarea "Gos"
type textarea "x"
type textarea "Gost"
type textarea "x"
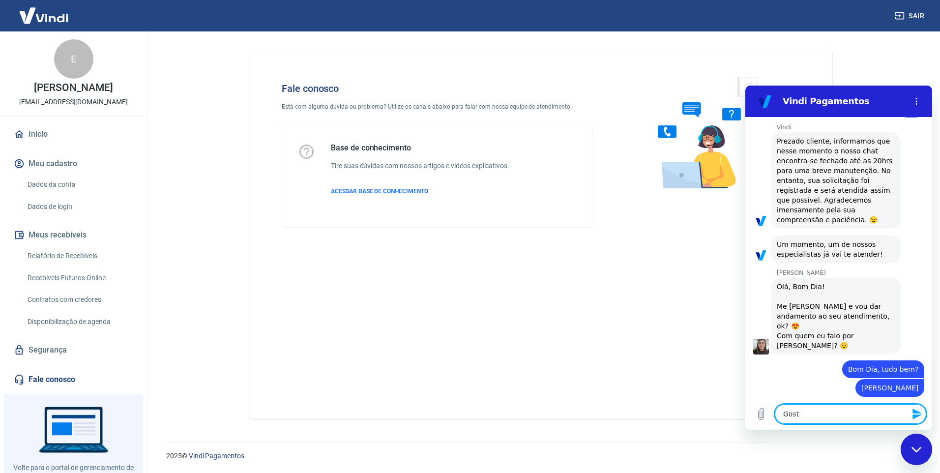
type textarea "Gosta"
type textarea "x"
type textarea "Gostar"
type textarea "x"
type textarea "Gostari"
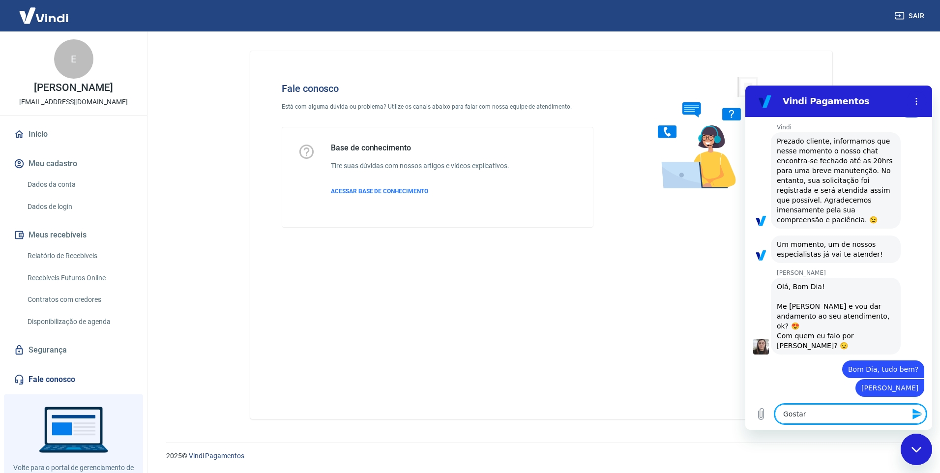
type textarea "x"
type textarea "Gostaria"
type textarea "x"
type textarea "Gostaria"
type textarea "x"
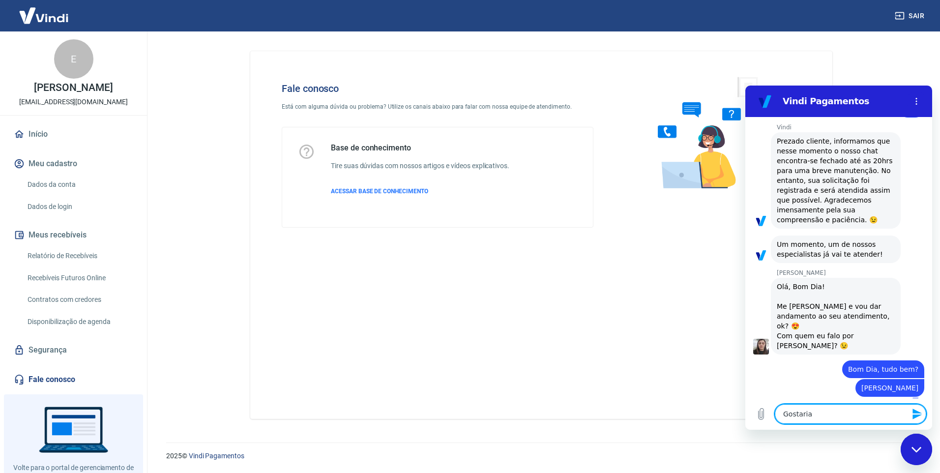
type textarea "Gostaria d"
type textarea "x"
type textarea "Gostaria de"
type textarea "x"
type textarea "Gostaria de"
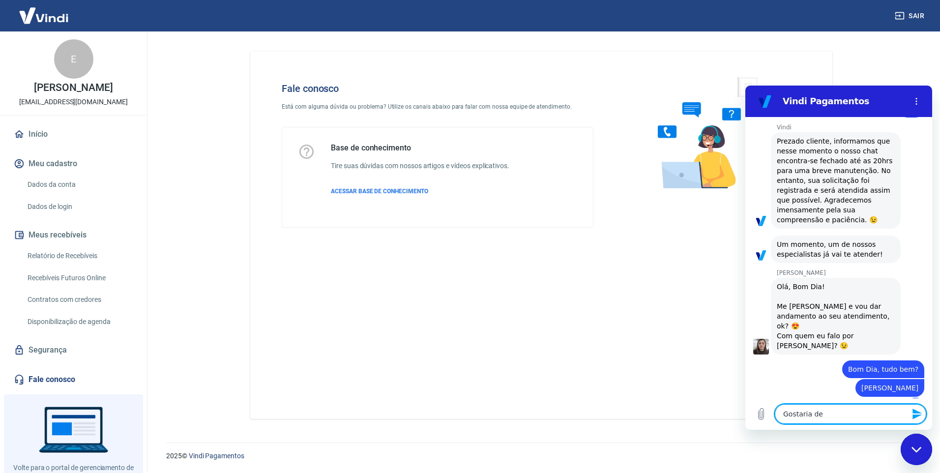
type textarea "x"
type textarea "Gostaria de t"
type textarea "x"
type textarea "Gostaria de ti"
type textarea "x"
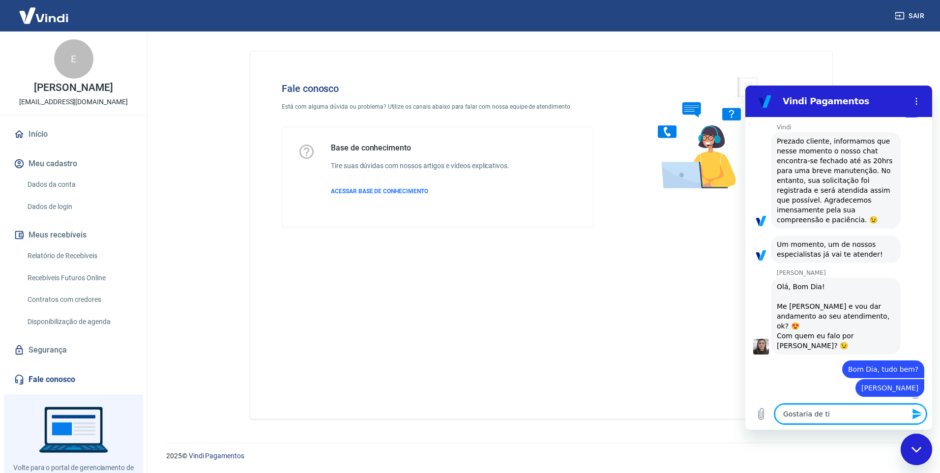
type textarea "Gostaria de tir"
type textarea "x"
type textarea "Gostaria de tira"
type textarea "x"
type textarea "Gostaria de tirar"
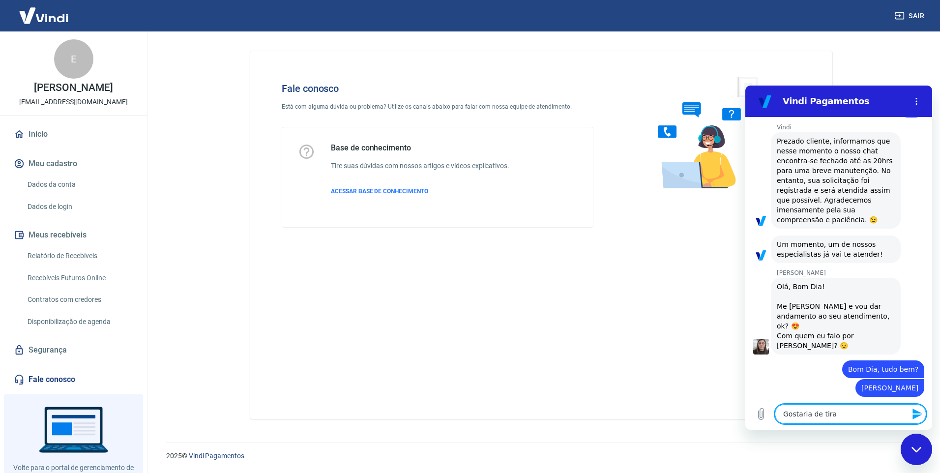
type textarea "x"
type textarea "Gostaria de tirar"
type textarea "x"
type textarea "Gostaria de tirar u"
type textarea "x"
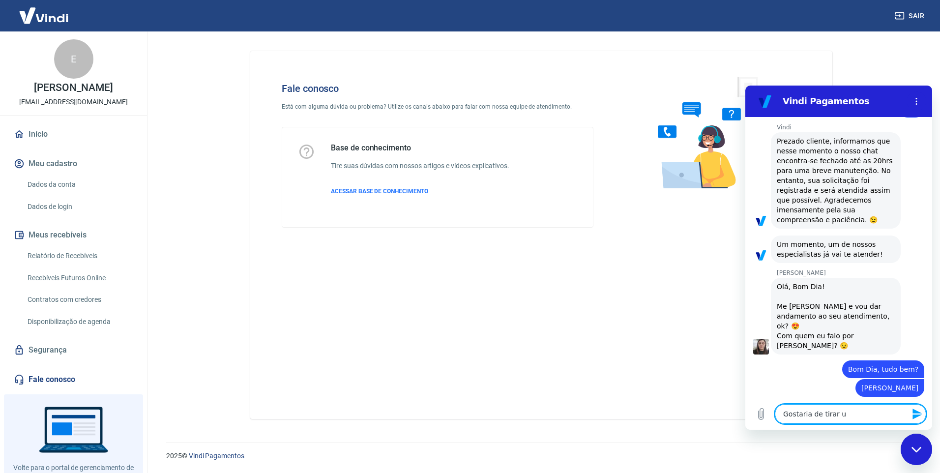
type textarea "Gostaria de tirar um"
type textarea "x"
type textarea "Gostaria de tirar um"
type textarea "x"
type textarea "Gostaria de tirar um d"
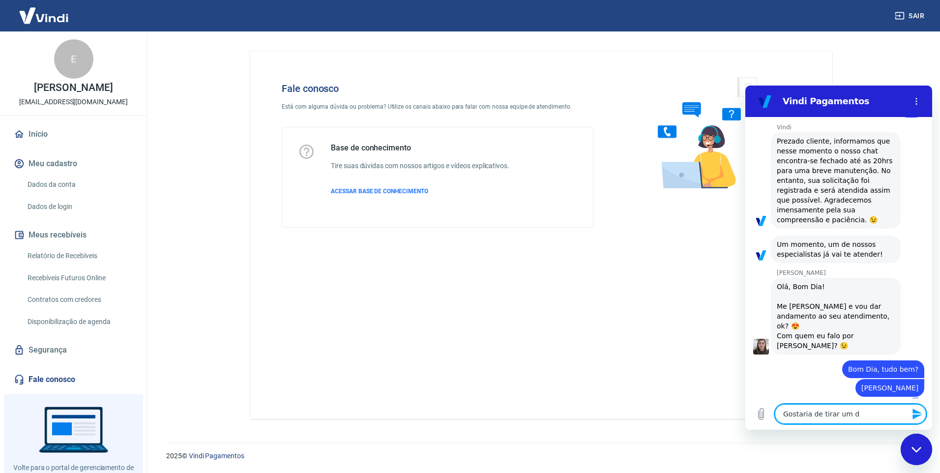
type textarea "x"
type textarea "Gostaria de tirar um dú"
type textarea "x"
type textarea "Gostaria de tirar um dúv"
type textarea "x"
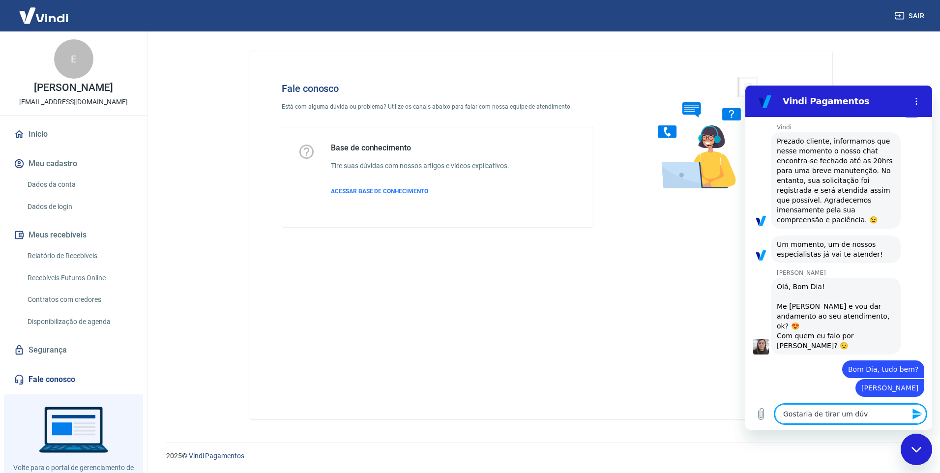
type textarea "Gostaria de tirar um dúvd"
type textarea "x"
type textarea "Gostaria de tirar um dúvdi"
type textarea "x"
type textarea "Gostaria de tirar um dúvdia"
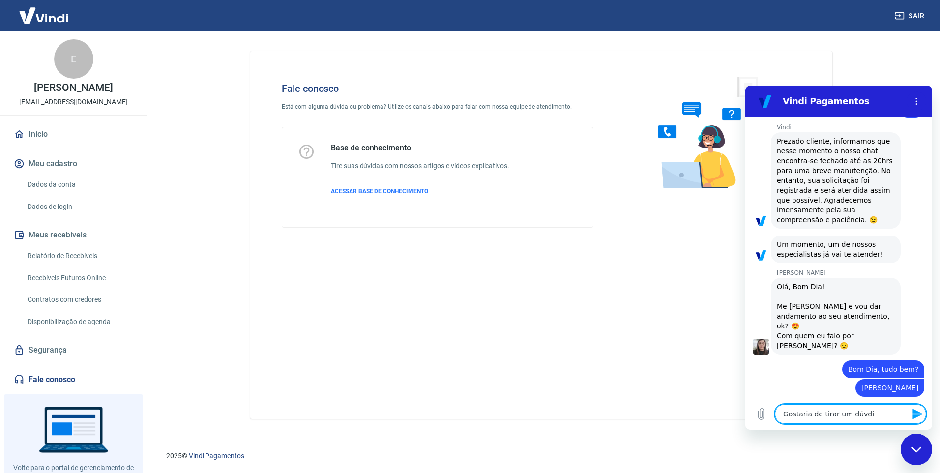
type textarea "x"
type textarea "Gostaria de tirar um dúvdi"
type textarea "x"
type textarea "Gostaria de tirar um dúvd"
type textarea "x"
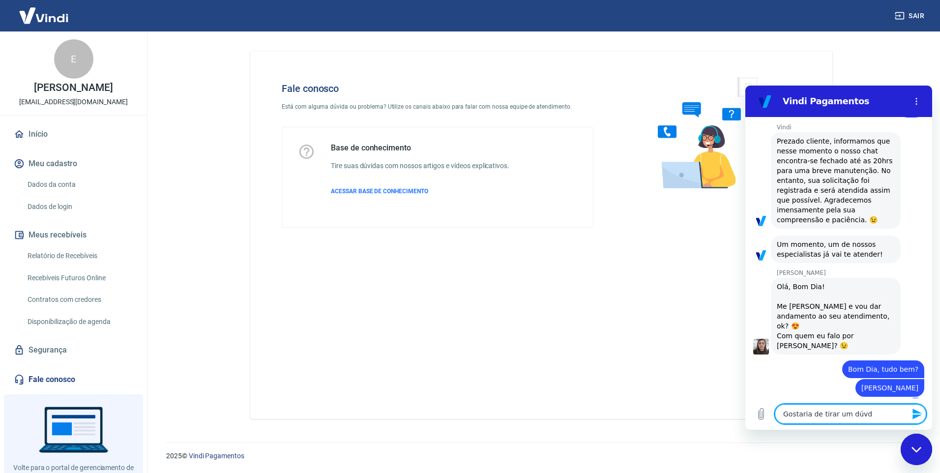
type textarea "Gostaria de tirar um dúv"
type textarea "x"
type textarea "Gostaria de tirar um dúvi"
type textarea "x"
type textarea "Gostaria de tirar um dúvid"
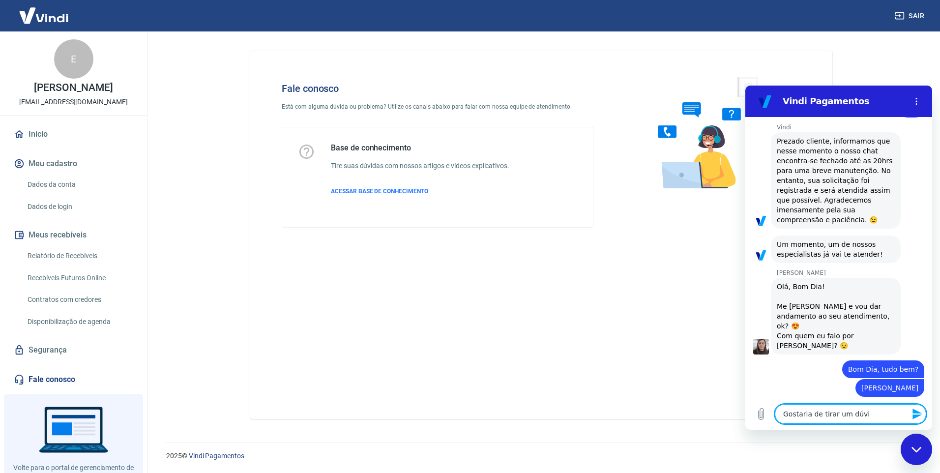
type textarea "x"
type textarea "Gostaria de tirar um dúvida"
type textarea "x"
type textarea "Gostaria de tirar um dúvida."
type textarea "x"
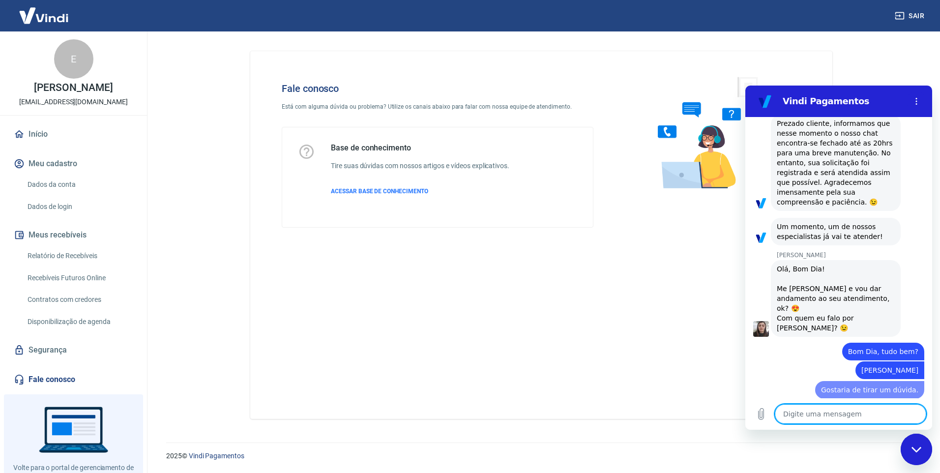
type textarea "x"
type textarea "E"
type textarea "x"
type textarea "Es"
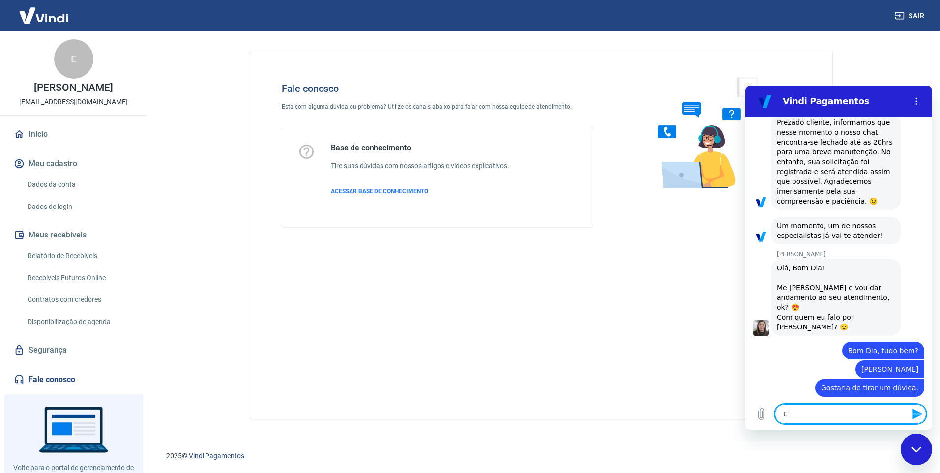
type textarea "x"
type textarea "Est"
type textarea "x"
type textarea "Esto"
type textarea "x"
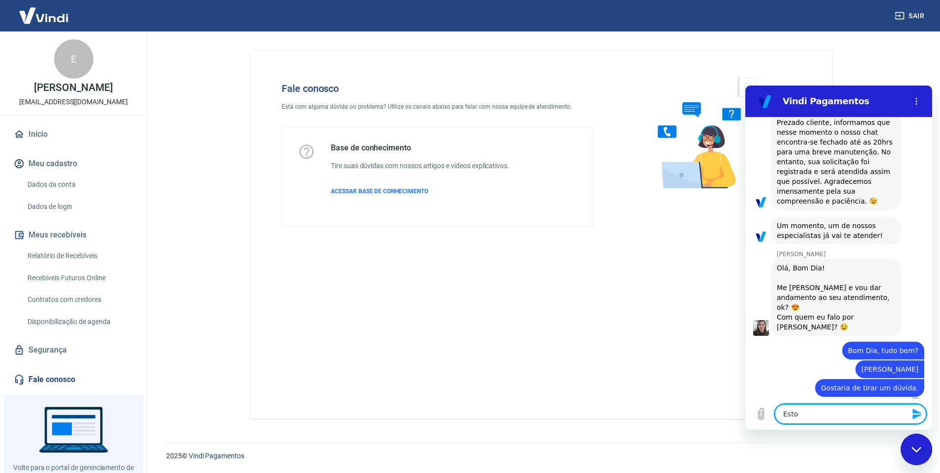
type textarea "Estou"
type textarea "x"
type textarea "Estou"
type textarea "x"
type textarea "Estou c"
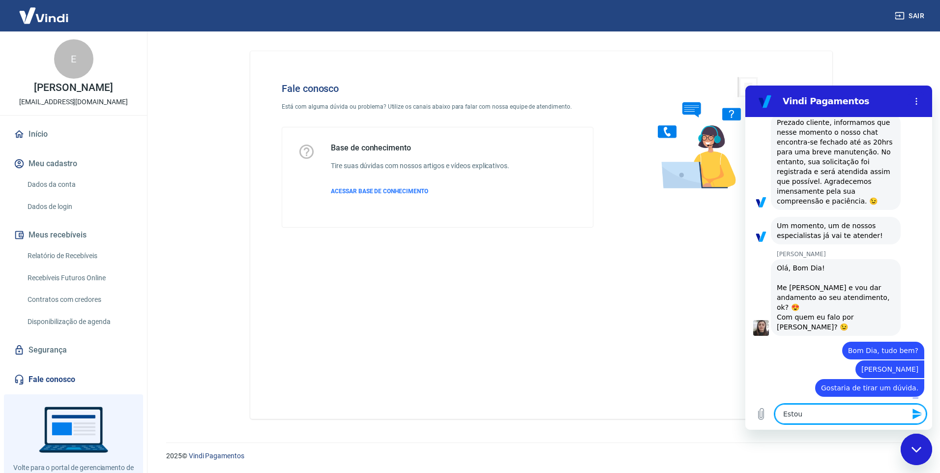
type textarea "x"
type textarea "Estou co"
type textarea "x"
type textarea "Estou com"
type textarea "x"
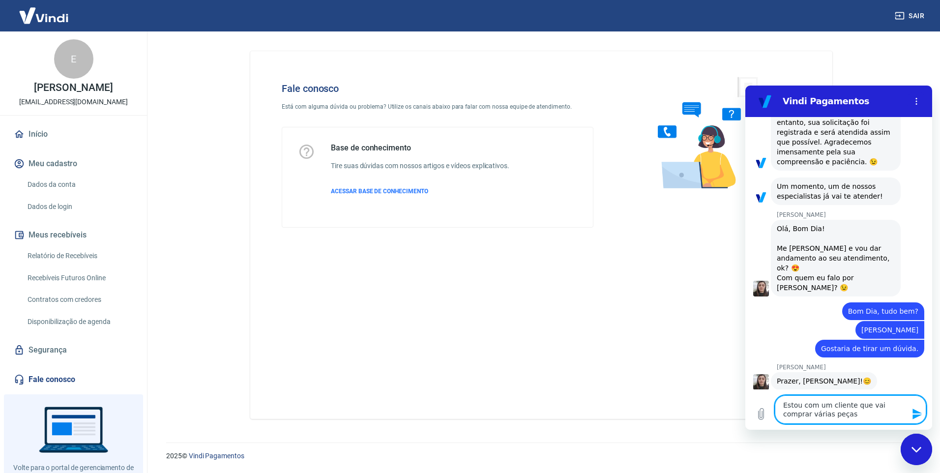
scroll to position [410, 0]
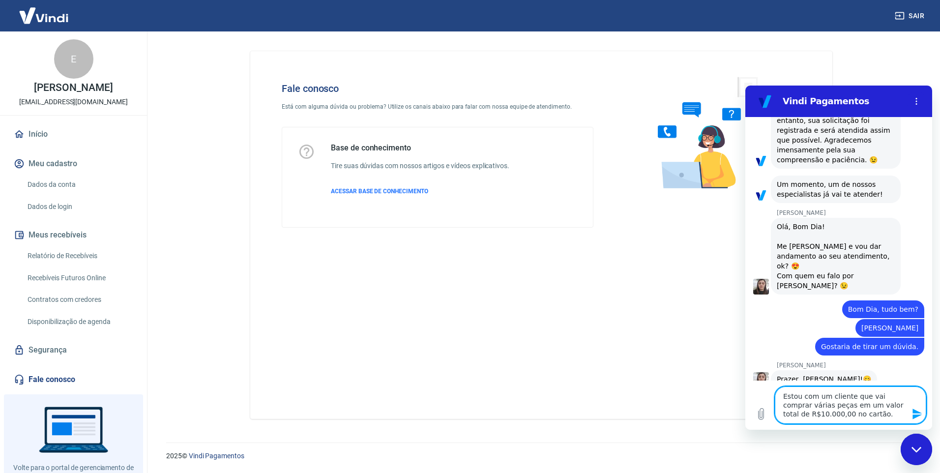
click at [862, 414] on textarea "Estou com um cliente que vai comprar várias peças em um valor total de R$10.000…" at bounding box center [850, 405] width 151 height 37
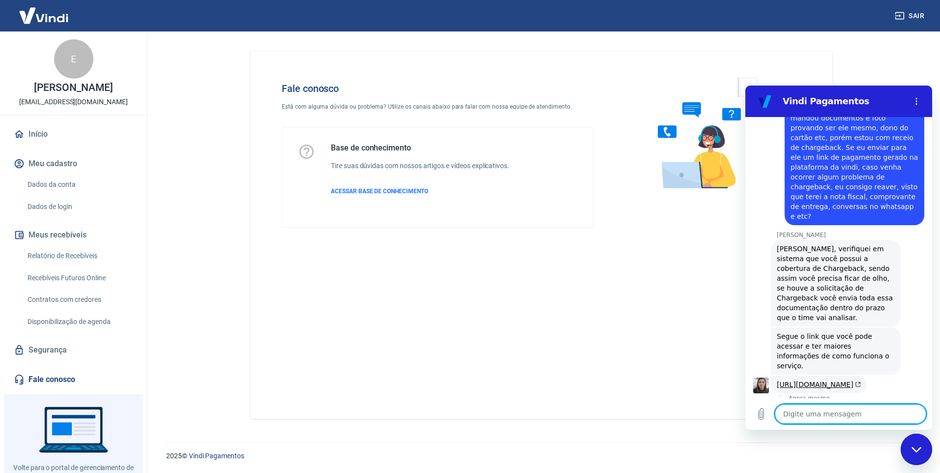
scroll to position [755, 0]
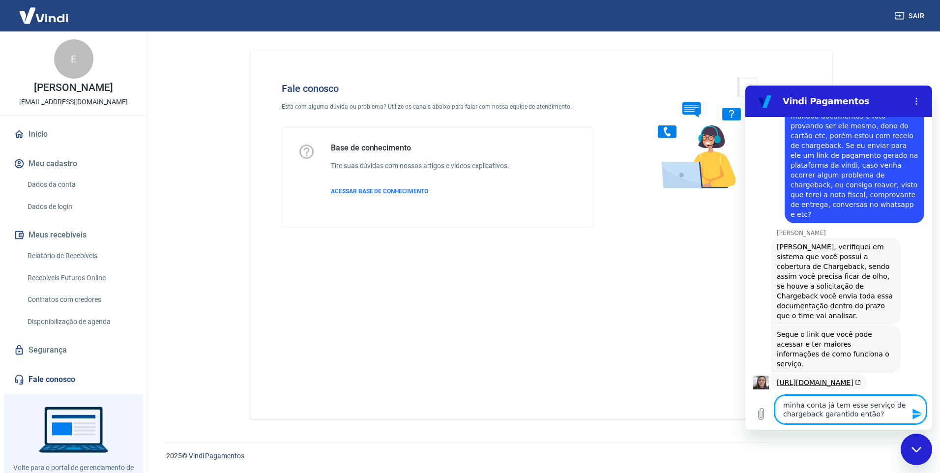
click at [848, 414] on textarea "minha conta já tem esse serviço de chargeback garantido então?" at bounding box center [850, 409] width 151 height 29
click at [785, 405] on textarea "minha conta já tem esse serviço de chargeback garantido ativado então?" at bounding box center [850, 409] width 151 height 29
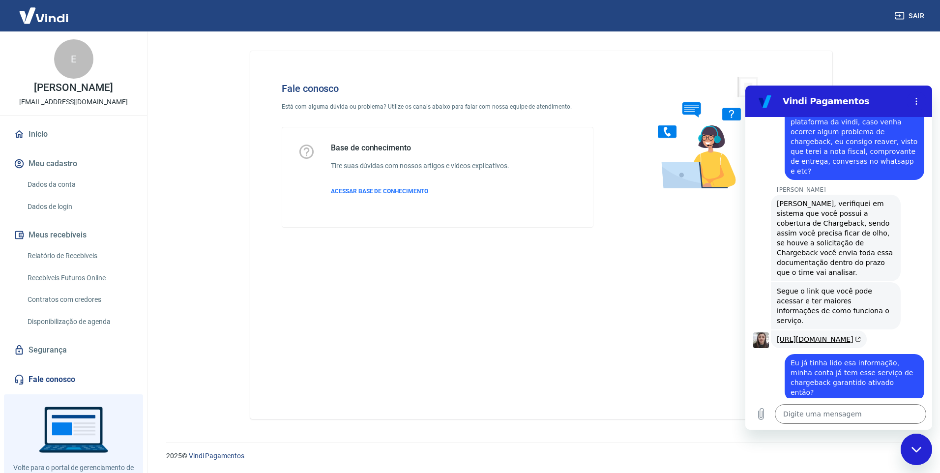
scroll to position [830, 0]
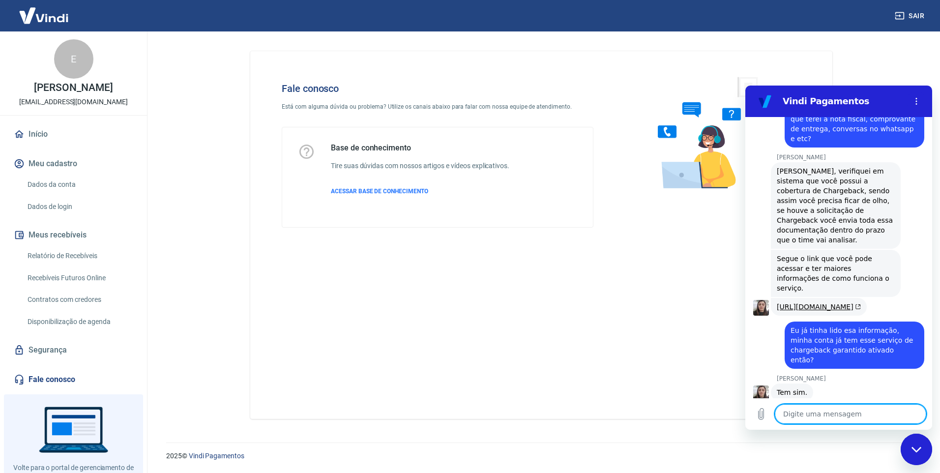
click at [804, 411] on textarea at bounding box center [850, 414] width 151 height 20
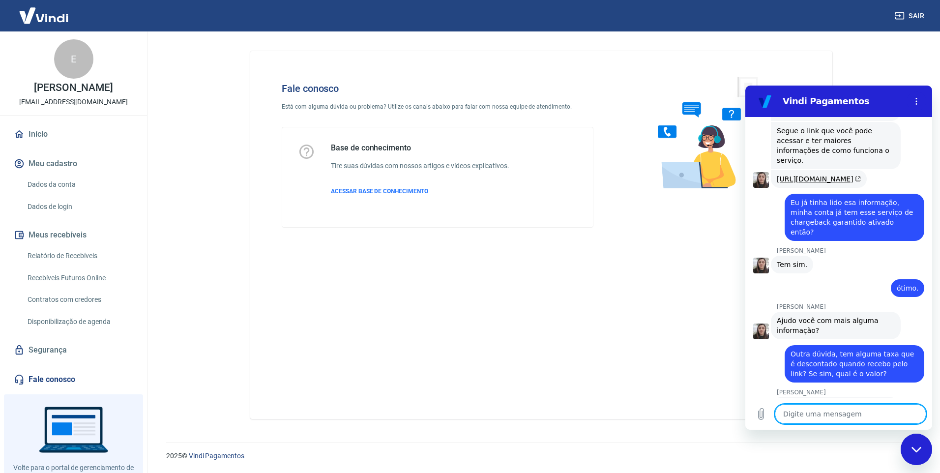
scroll to position [987, 0]
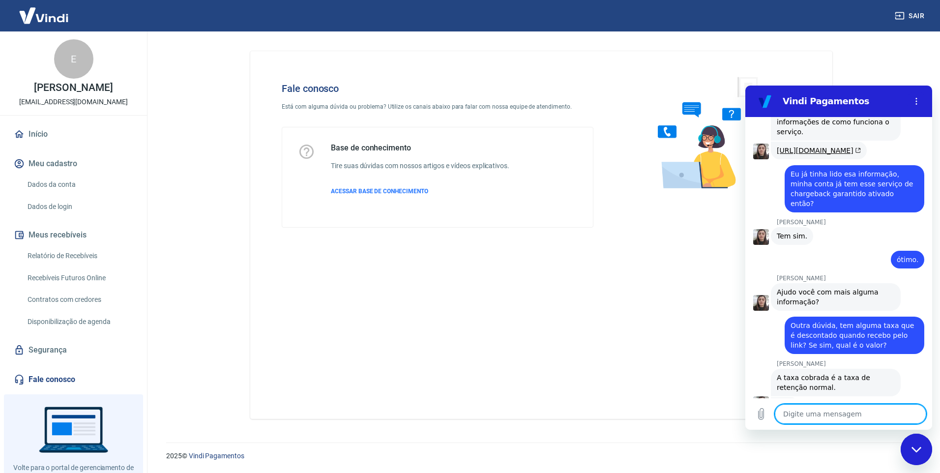
click at [794, 416] on textarea at bounding box center [850, 414] width 151 height 20
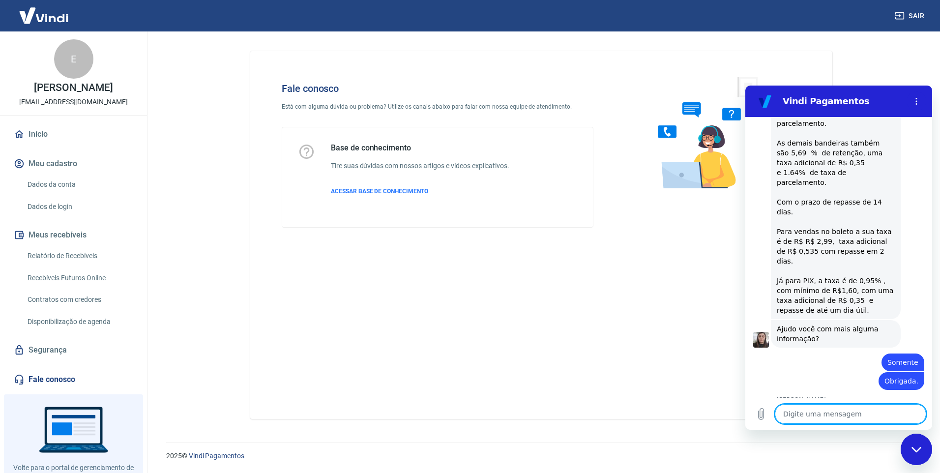
scroll to position [1366, 0]
